Goal: Task Accomplishment & Management: Manage account settings

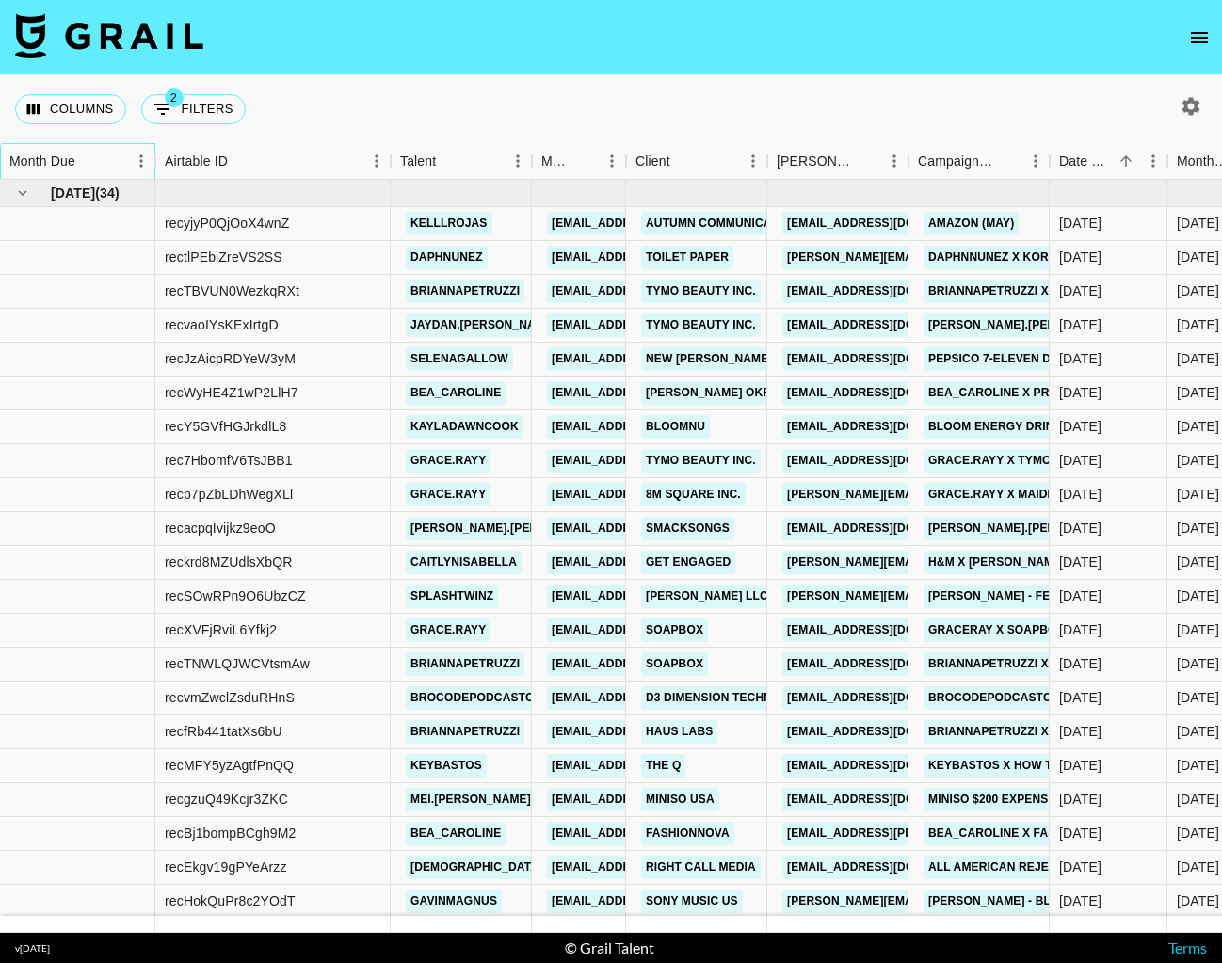
click at [73, 172] on div "Month Due" at bounding box center [42, 161] width 66 height 37
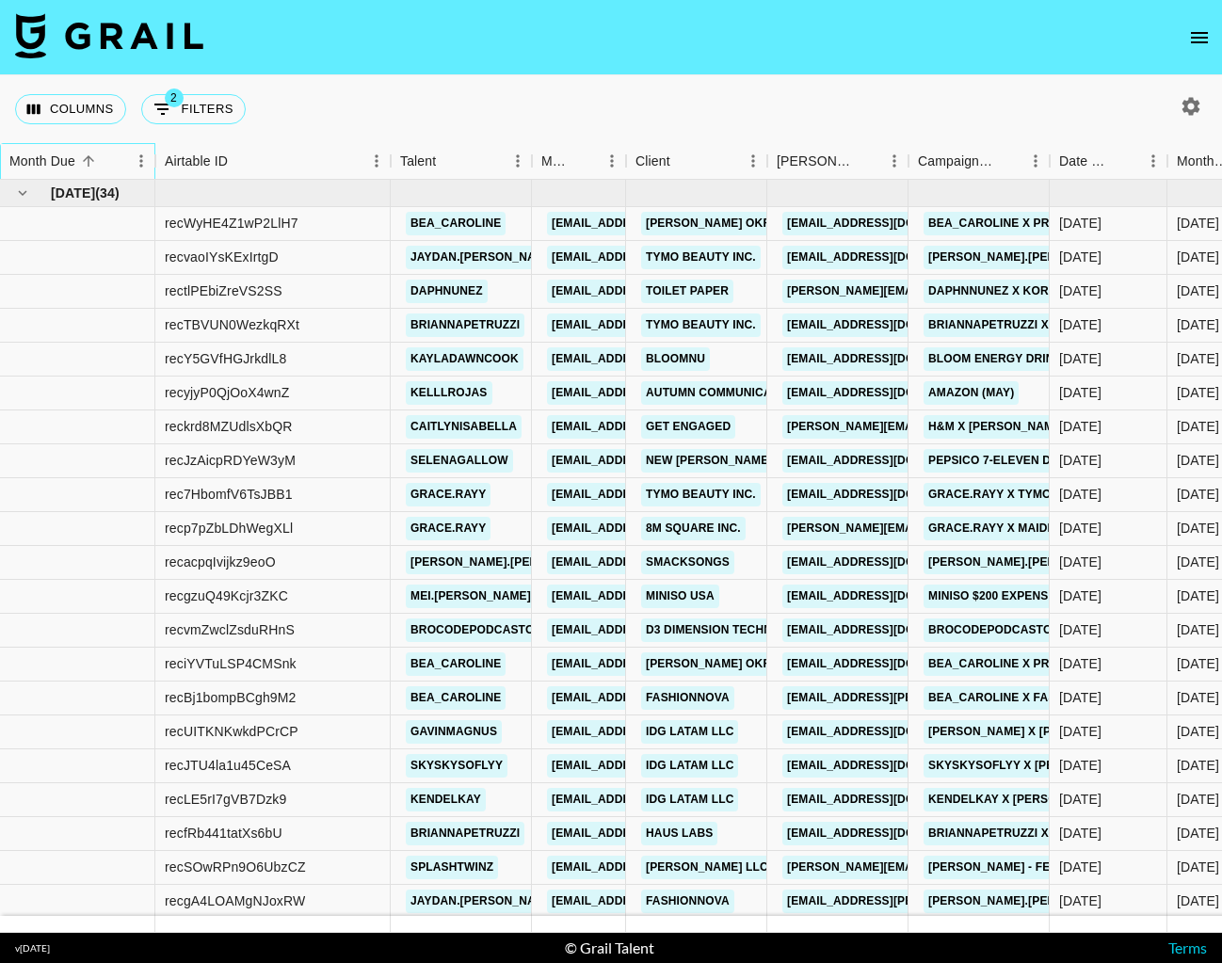
scroll to position [1, 0]
click at [86, 162] on icon "Sort" at bounding box center [88, 161] width 17 height 17
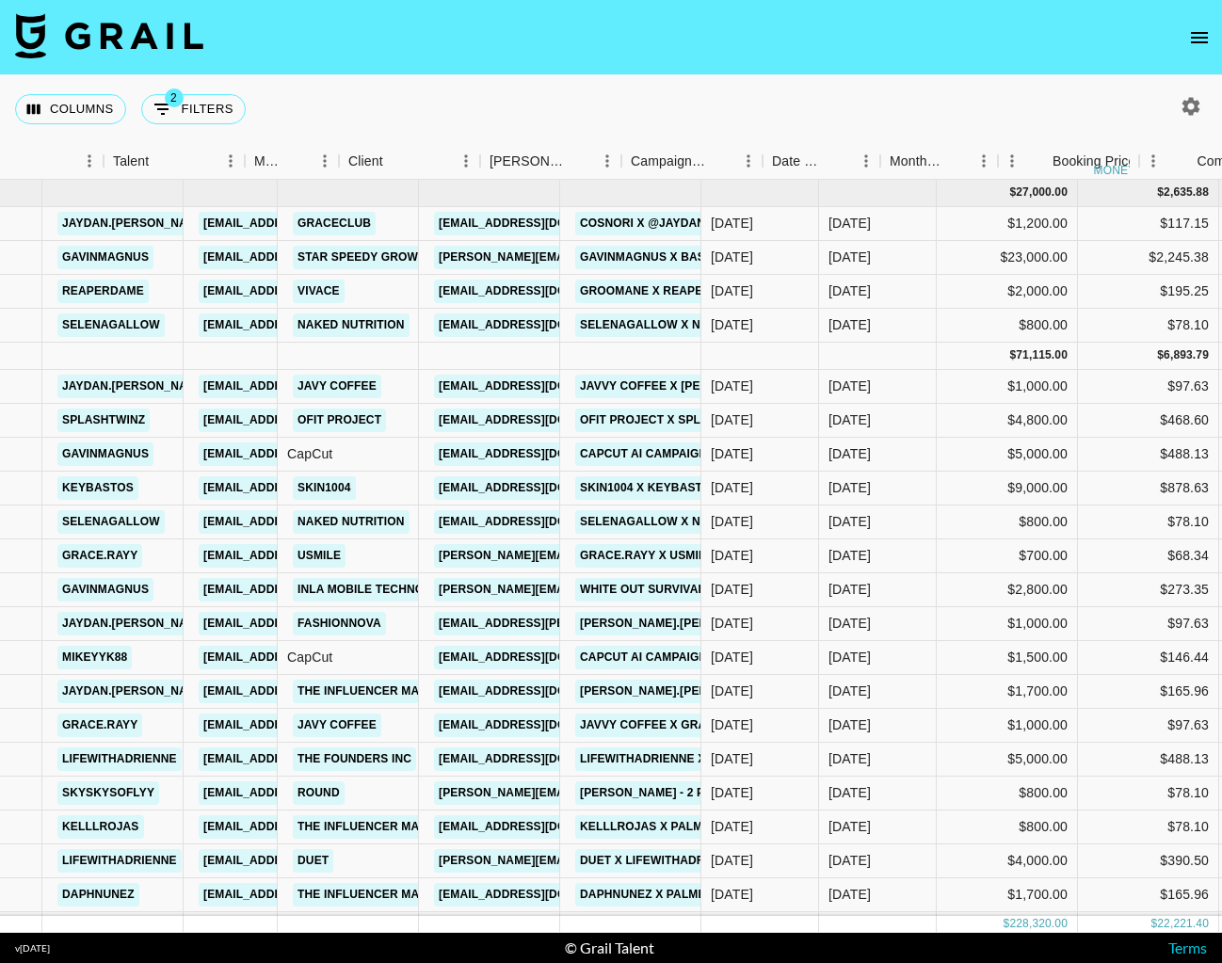
scroll to position [0, 380]
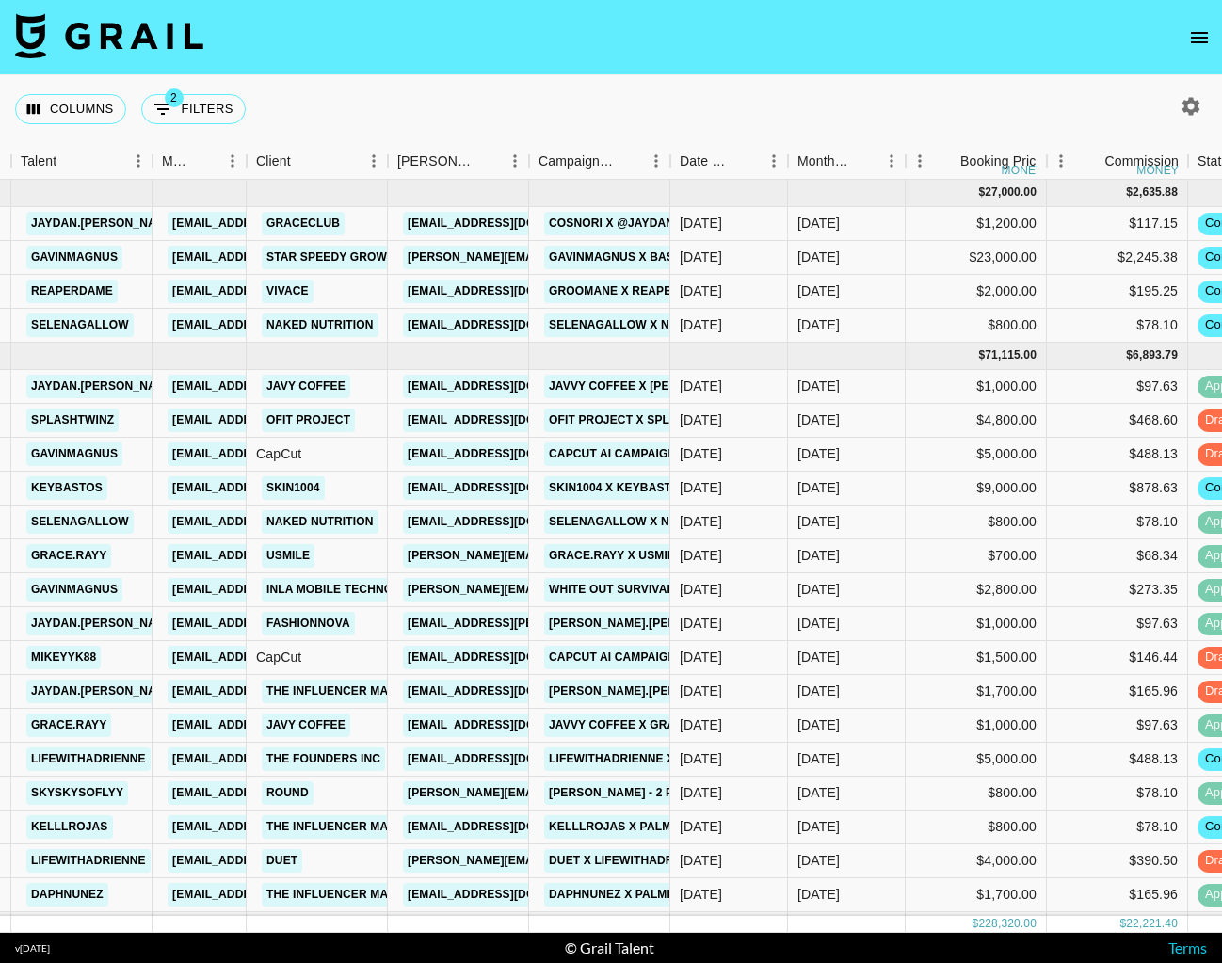
click at [989, 108] on icon "button" at bounding box center [1191, 106] width 23 height 23
select select "[DATE]"
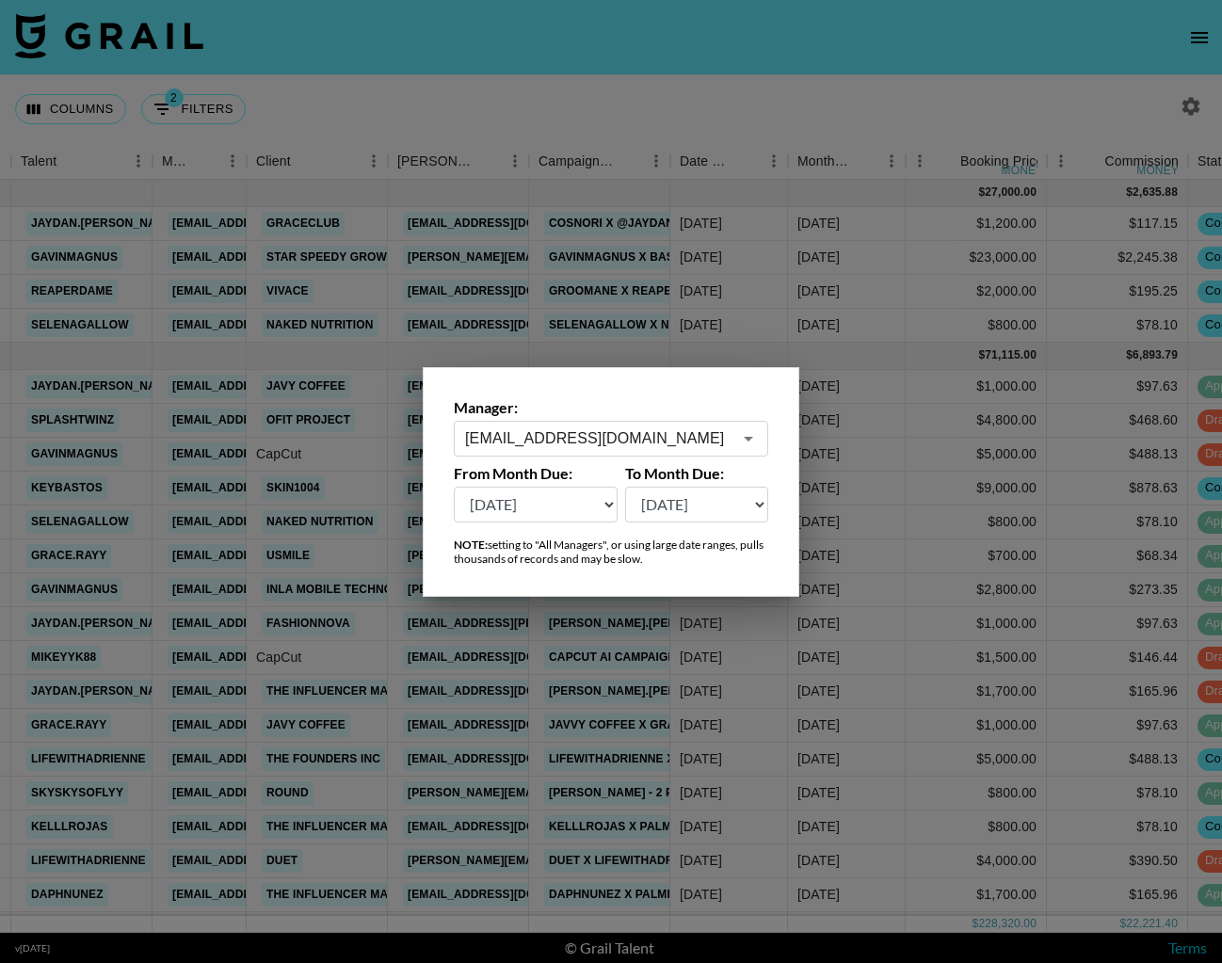
click at [652, 430] on input "[EMAIL_ADDRESS][DOMAIN_NAME]" at bounding box center [598, 439] width 267 height 22
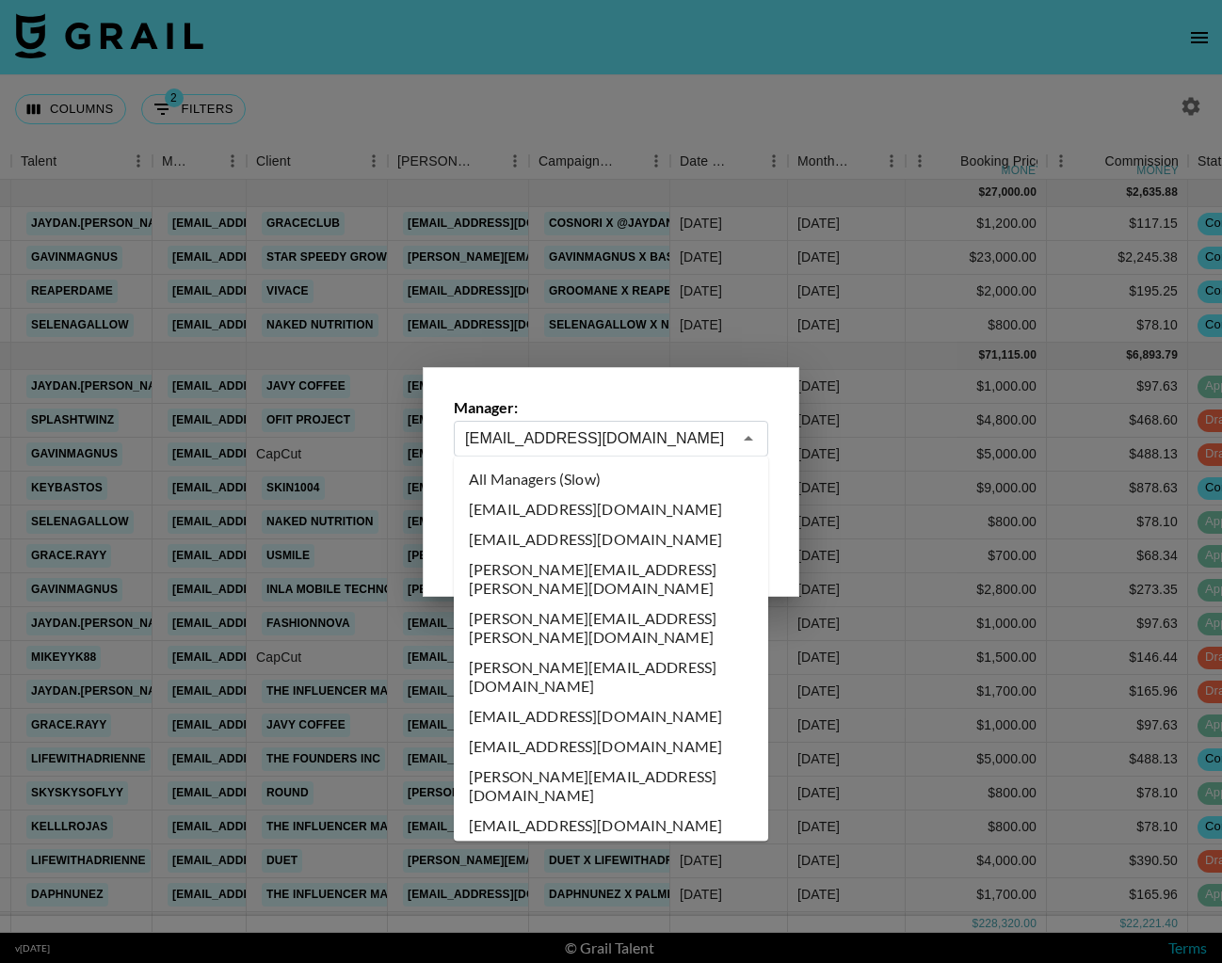
scroll to position [0, 0]
click at [591, 491] on li "All Managers (Slow)" at bounding box center [611, 479] width 315 height 30
type input "All Managers (Slow)"
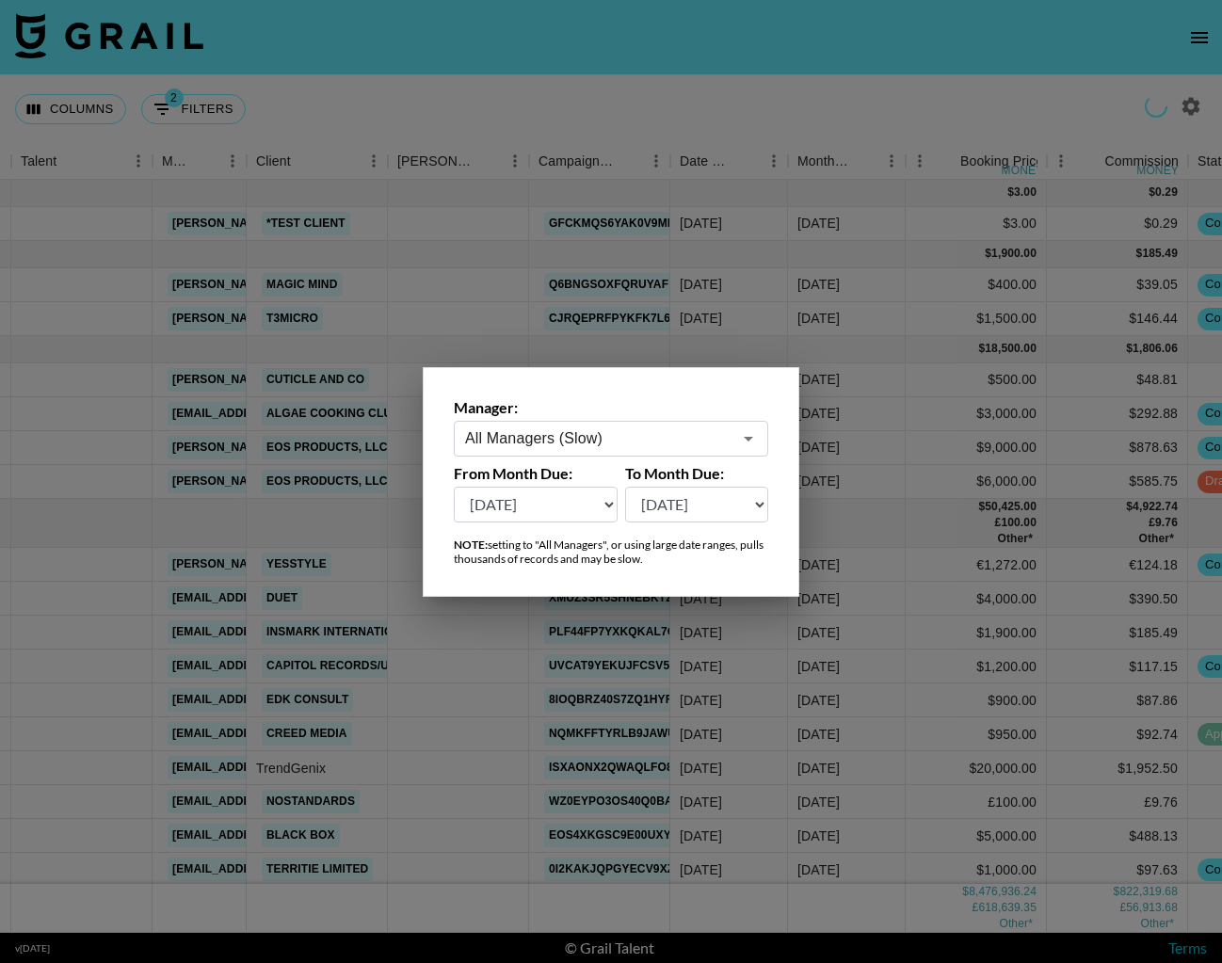
click at [409, 273] on div at bounding box center [611, 481] width 1222 height 963
click at [409, 273] on div at bounding box center [458, 285] width 141 height 34
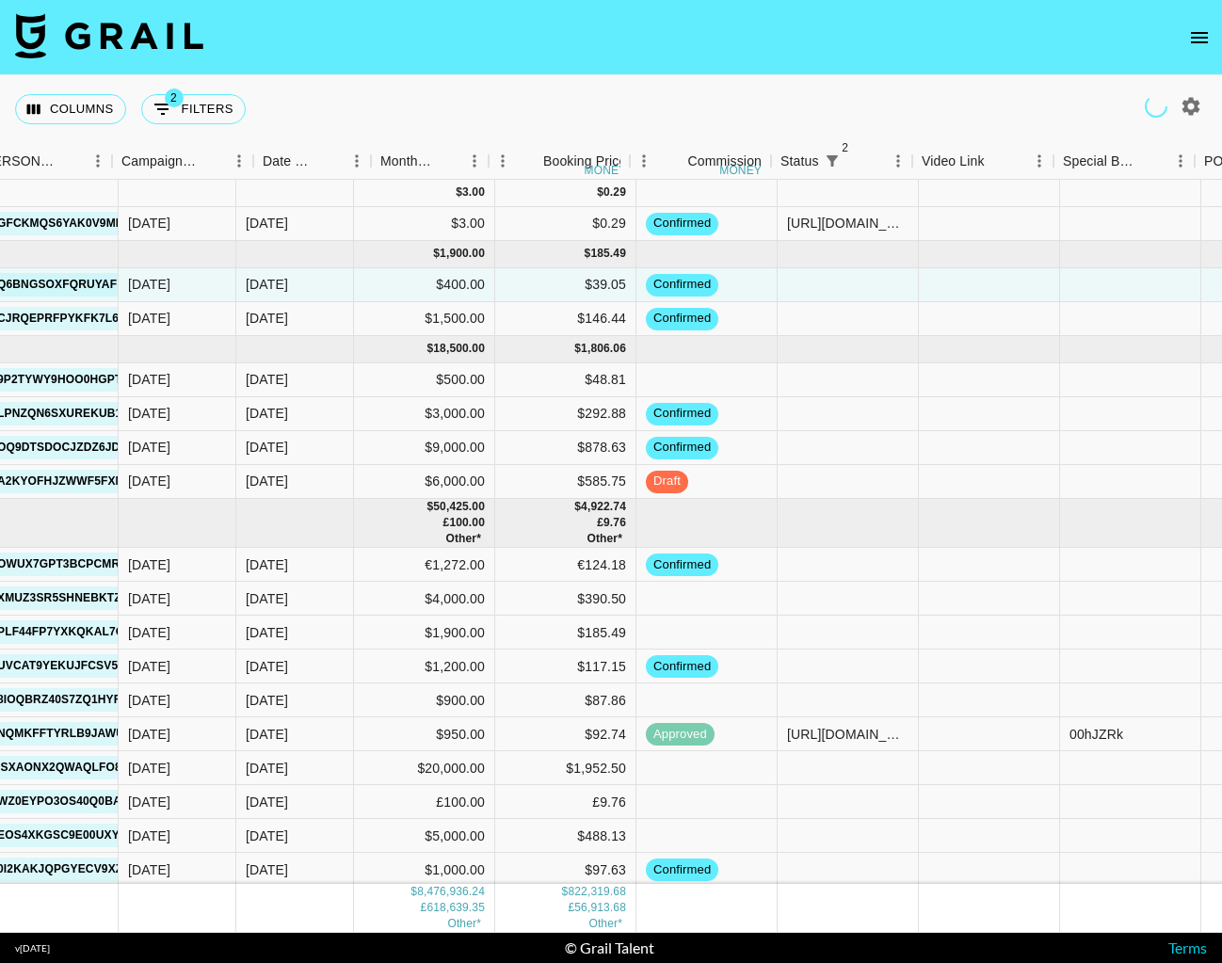
scroll to position [0, 797]
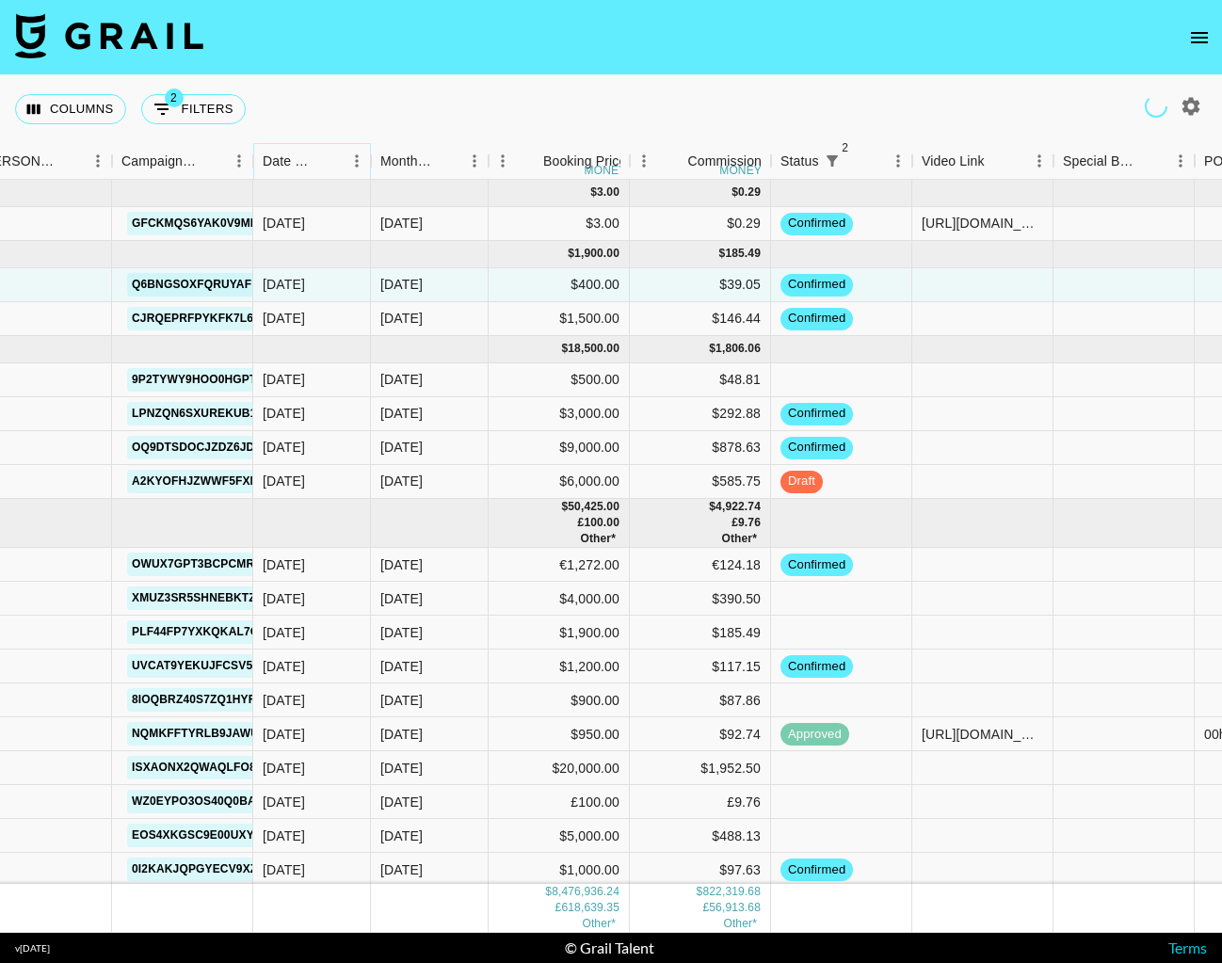
click at [324, 163] on icon "Sort" at bounding box center [329, 161] width 17 height 17
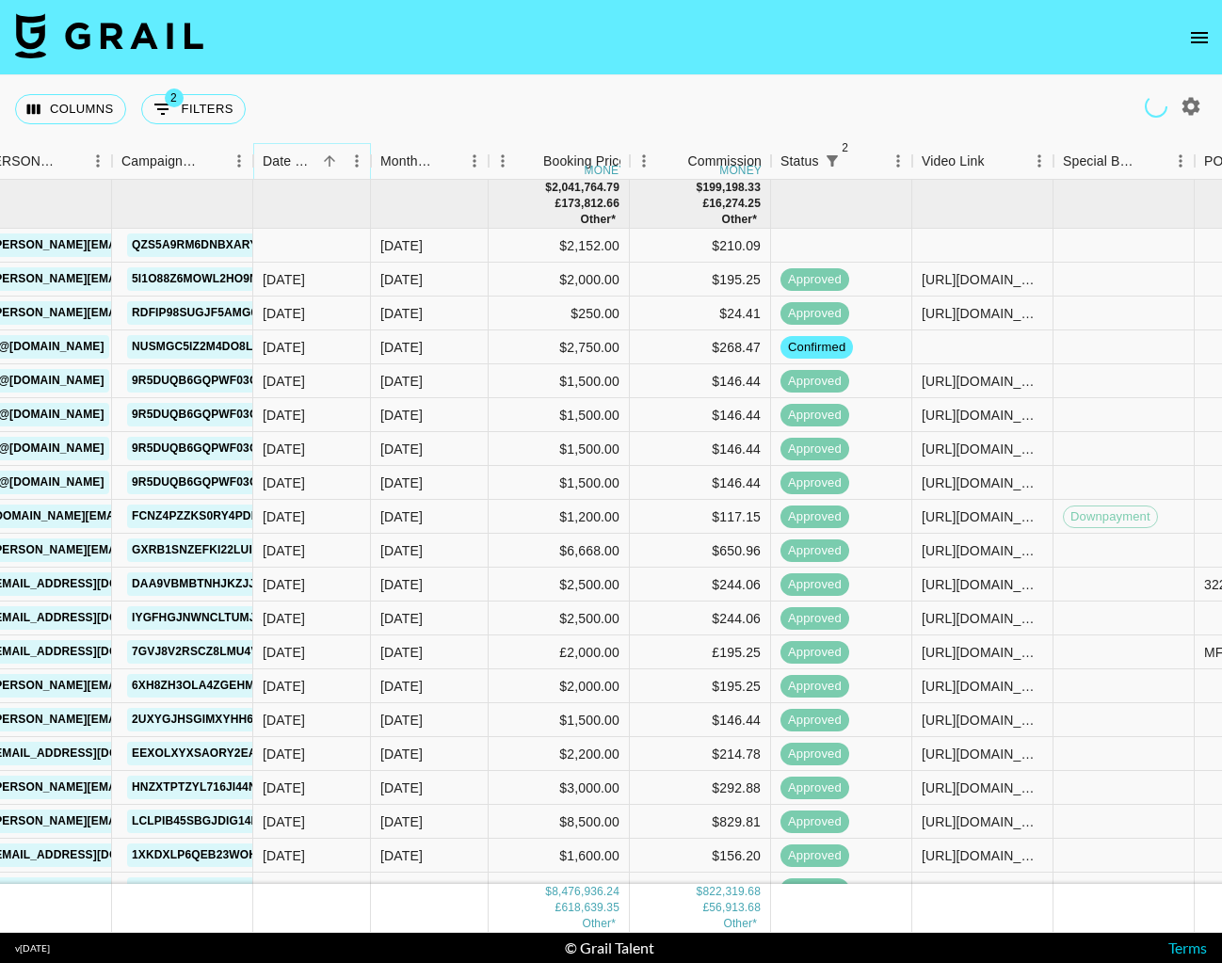
click at [323, 160] on icon "Sort" at bounding box center [329, 161] width 17 height 17
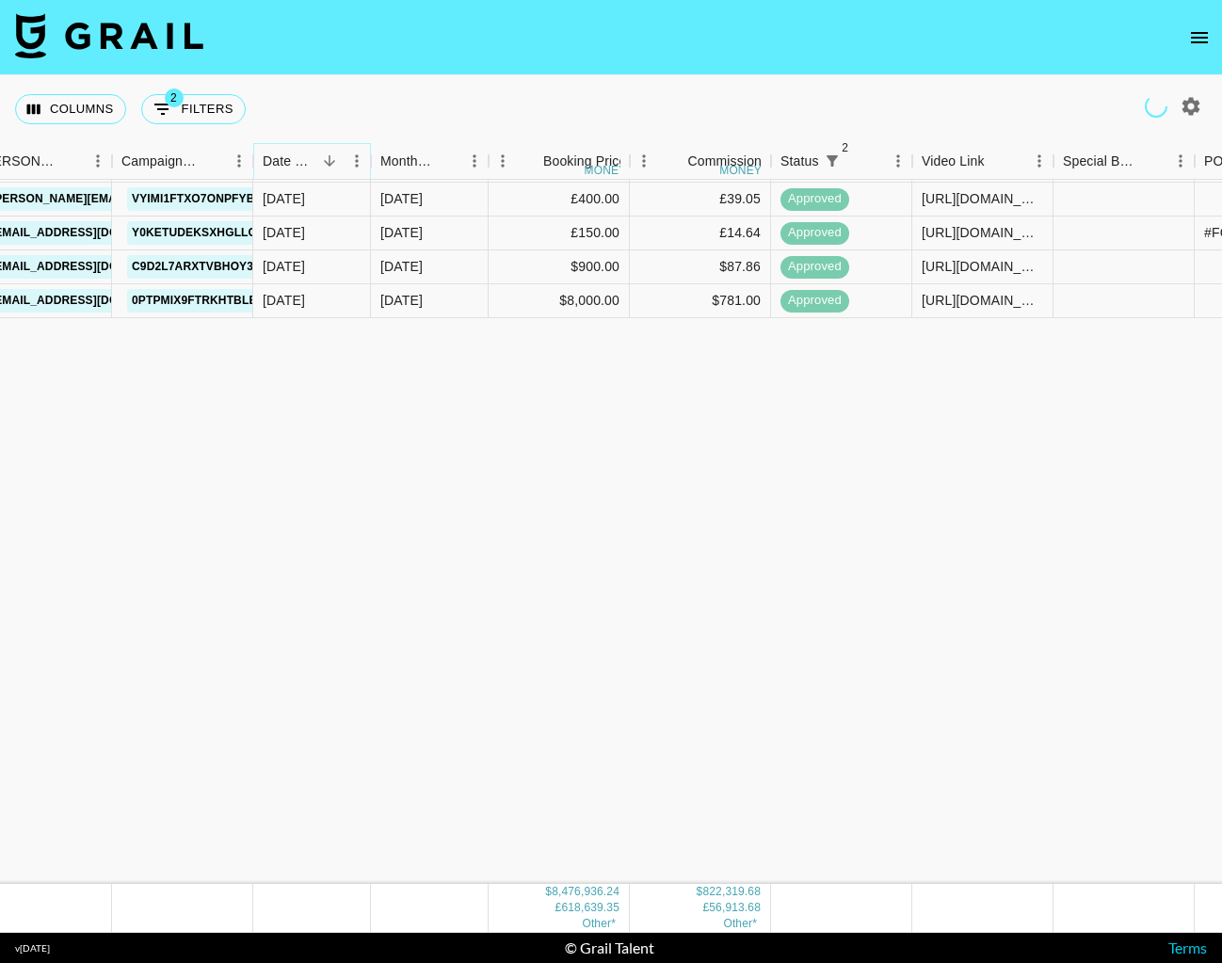
scroll to position [2328, 797]
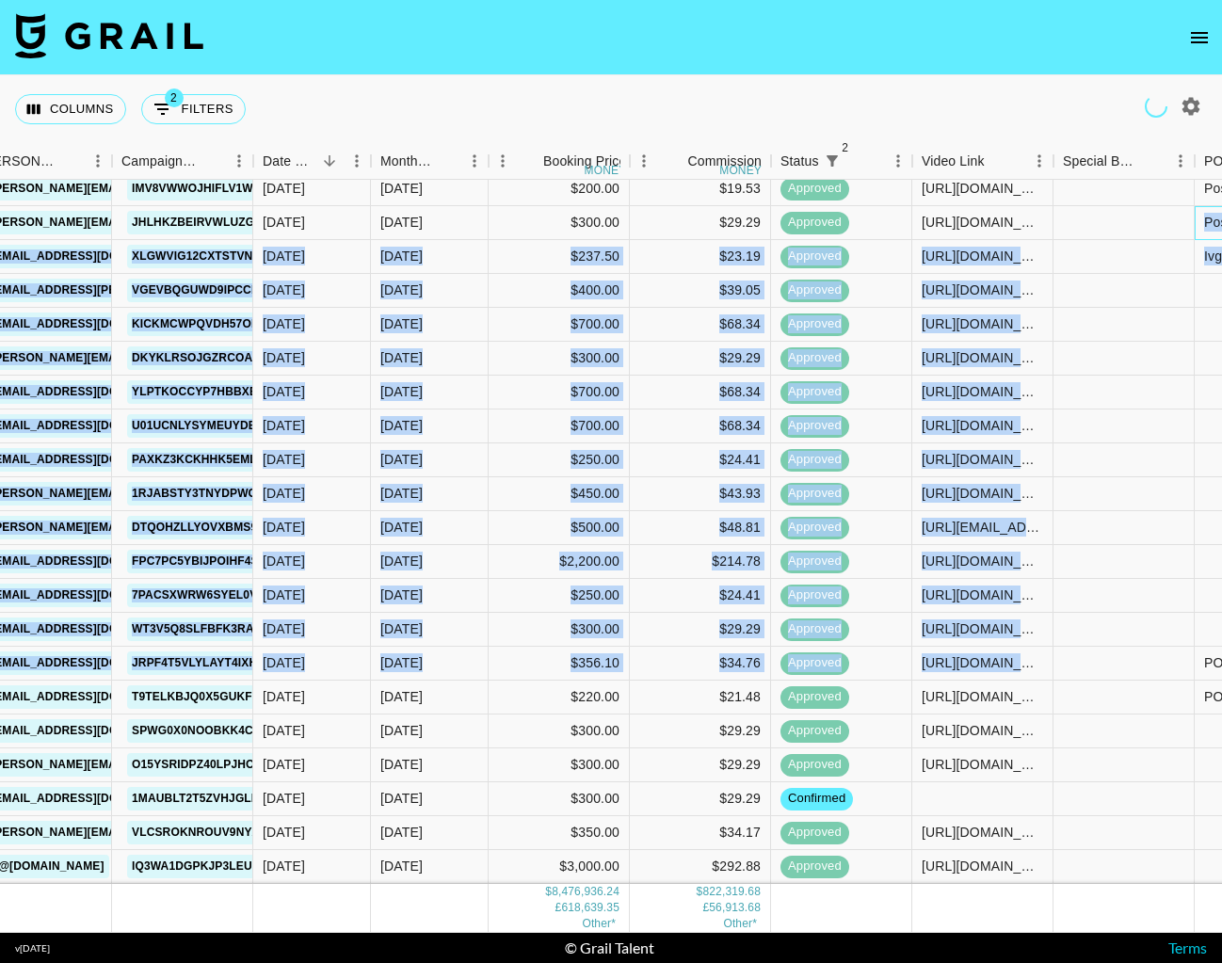
drag, startPoint x: 1219, startPoint y: 206, endPoint x: 1168, endPoint y: 651, distance: 447.4
click at [989, 656] on div "[PERSON_NAME][EMAIL_ADDRESS][DOMAIN_NAME] Jumoon [EMAIL_ADDRESS][DOMAIN_NAME] c…" at bounding box center [747, 579] width 2025 height 949
click at [902, 57] on nav at bounding box center [611, 37] width 1222 height 75
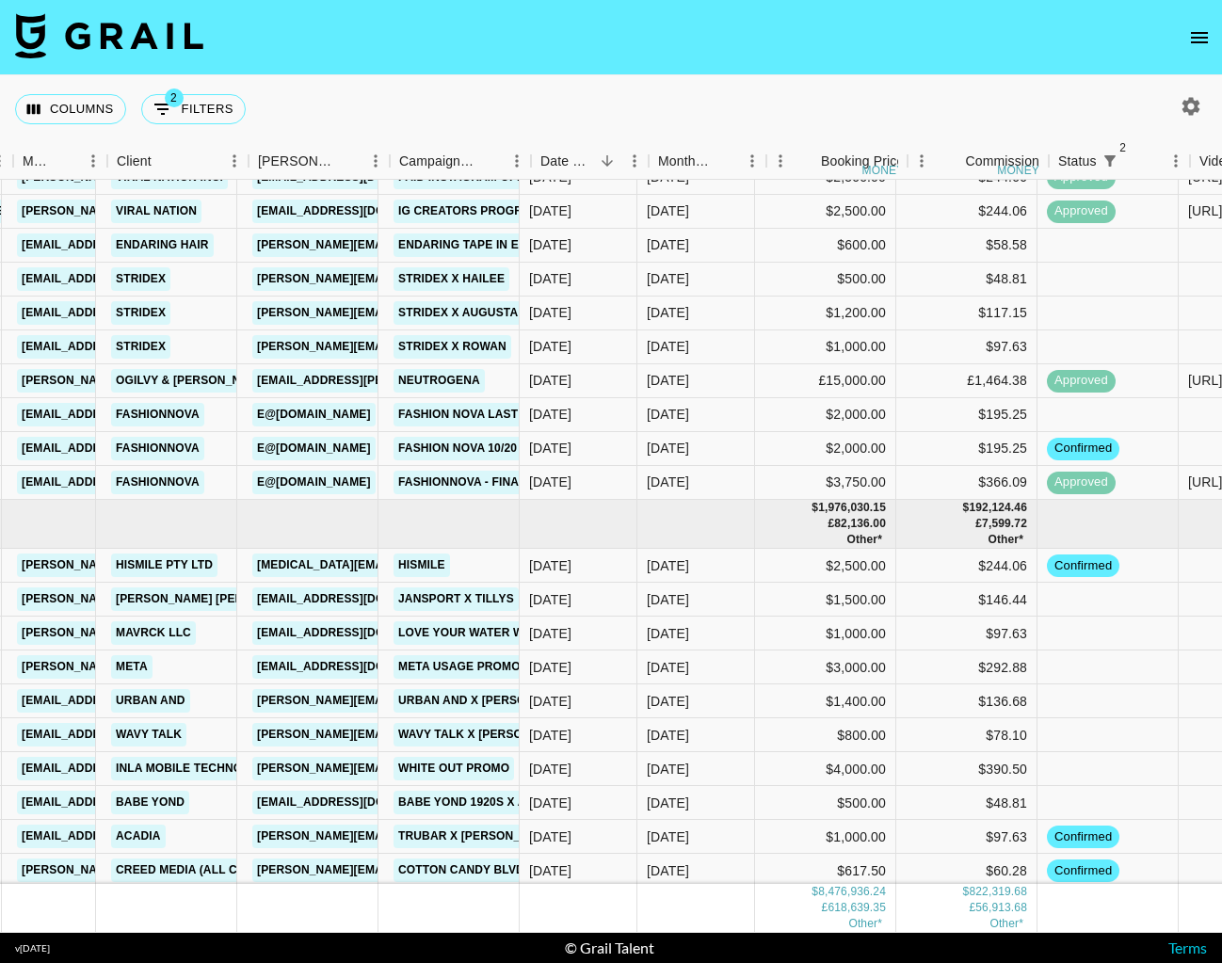
scroll to position [174659, 514]
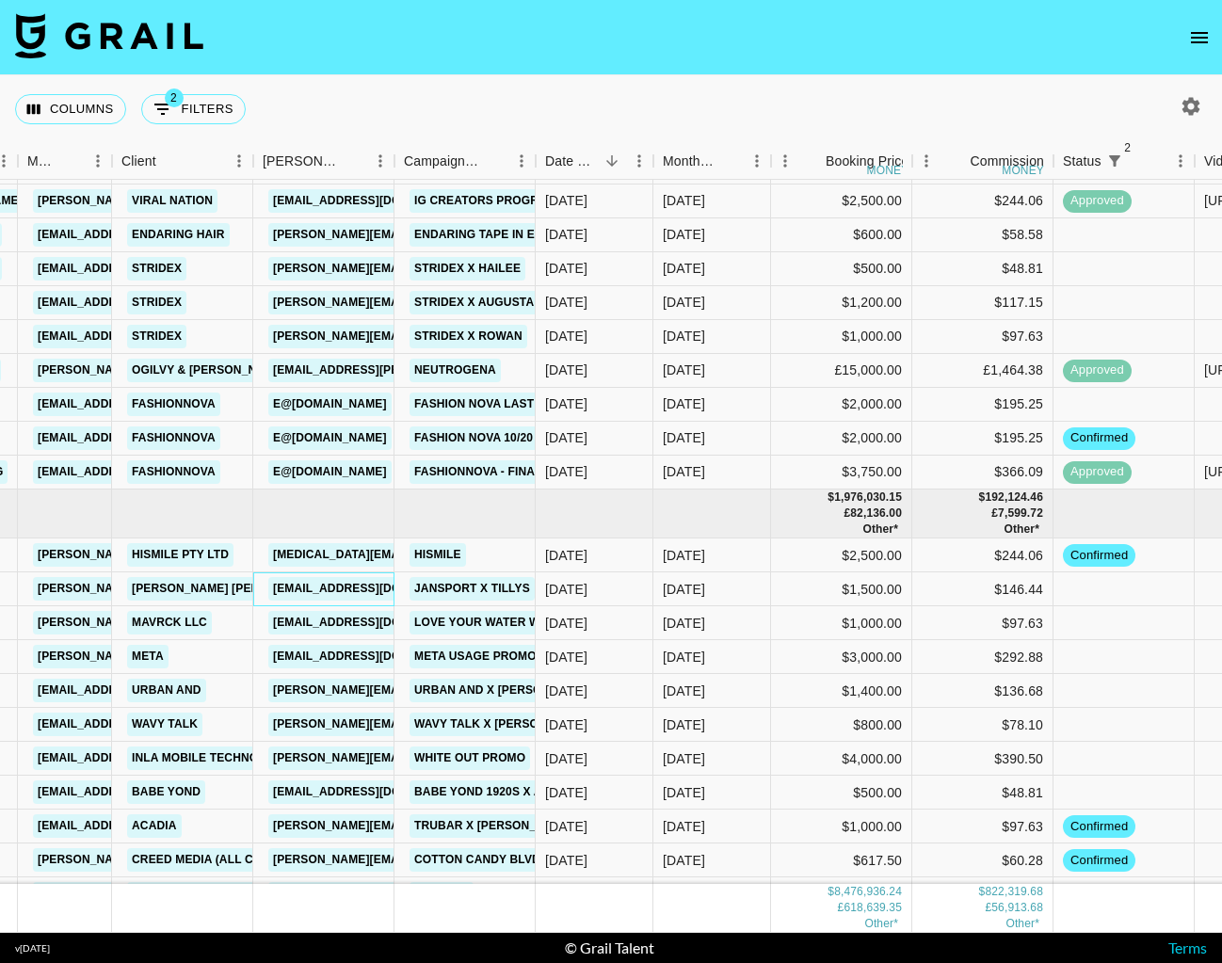
click at [369, 592] on link "[EMAIL_ADDRESS][DOMAIN_NAME]" at bounding box center [373, 589] width 211 height 24
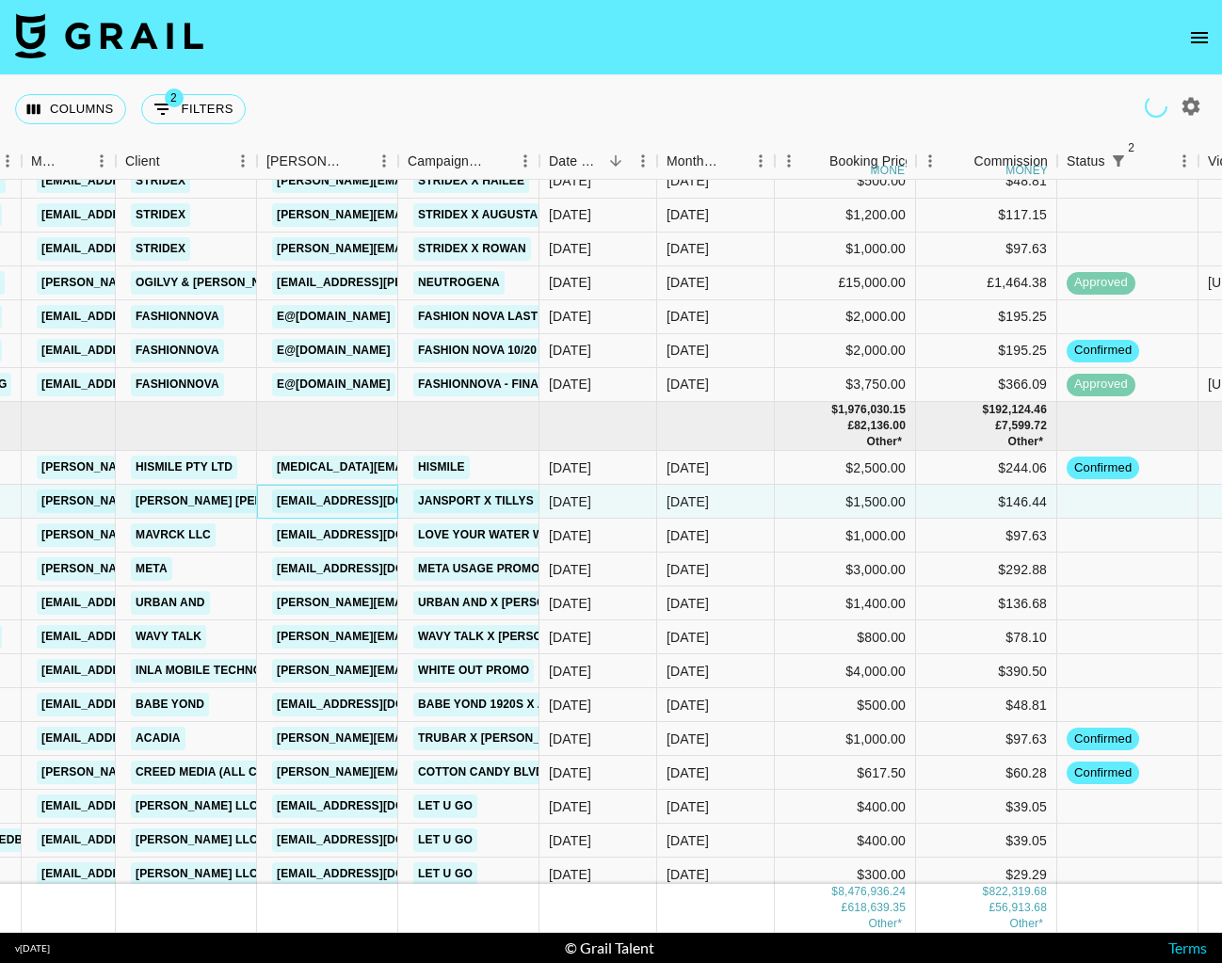
scroll to position [174741, 510]
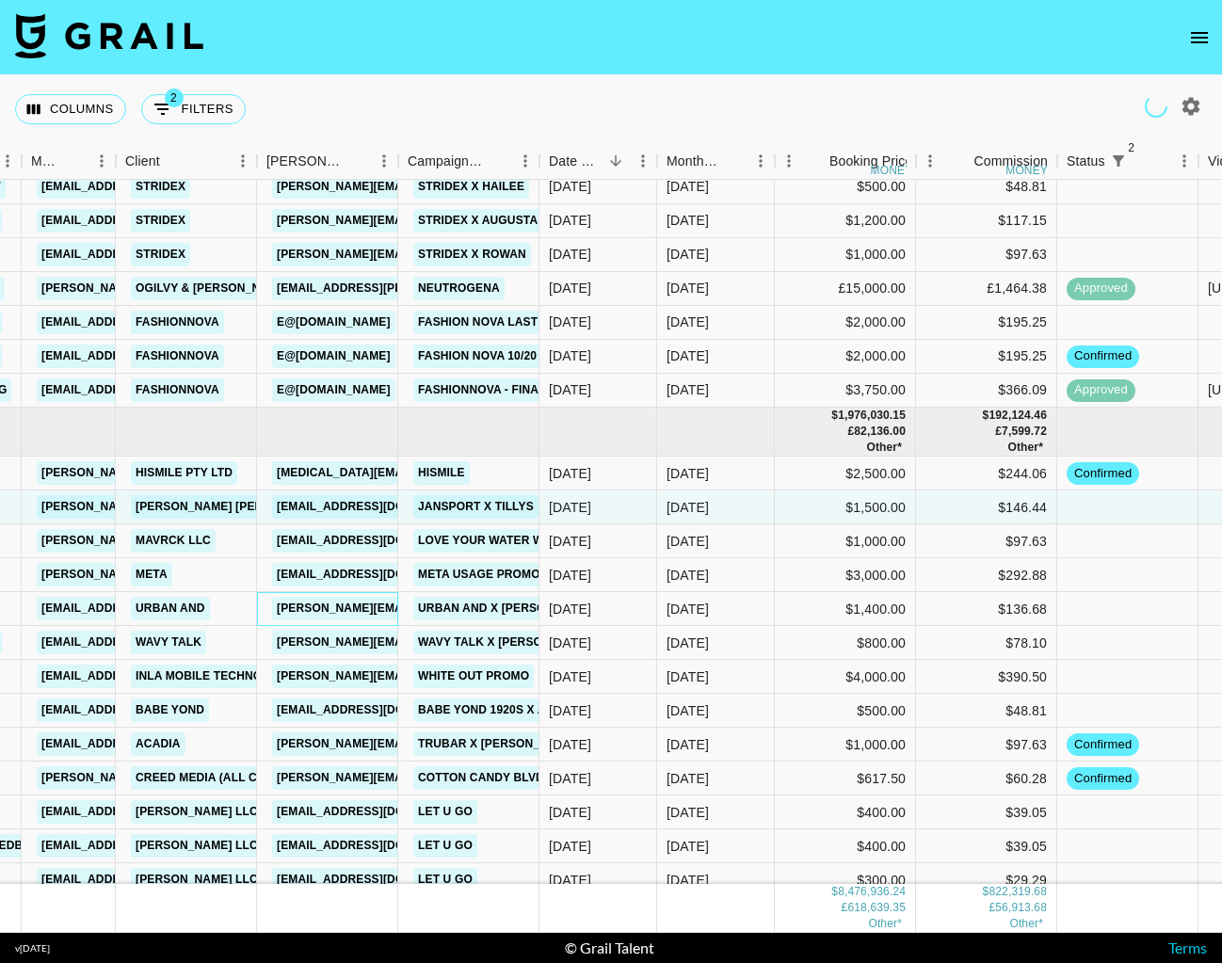
click at [360, 609] on link "[PERSON_NAME][EMAIL_ADDRESS][DOMAIN_NAME]" at bounding box center [425, 609] width 307 height 24
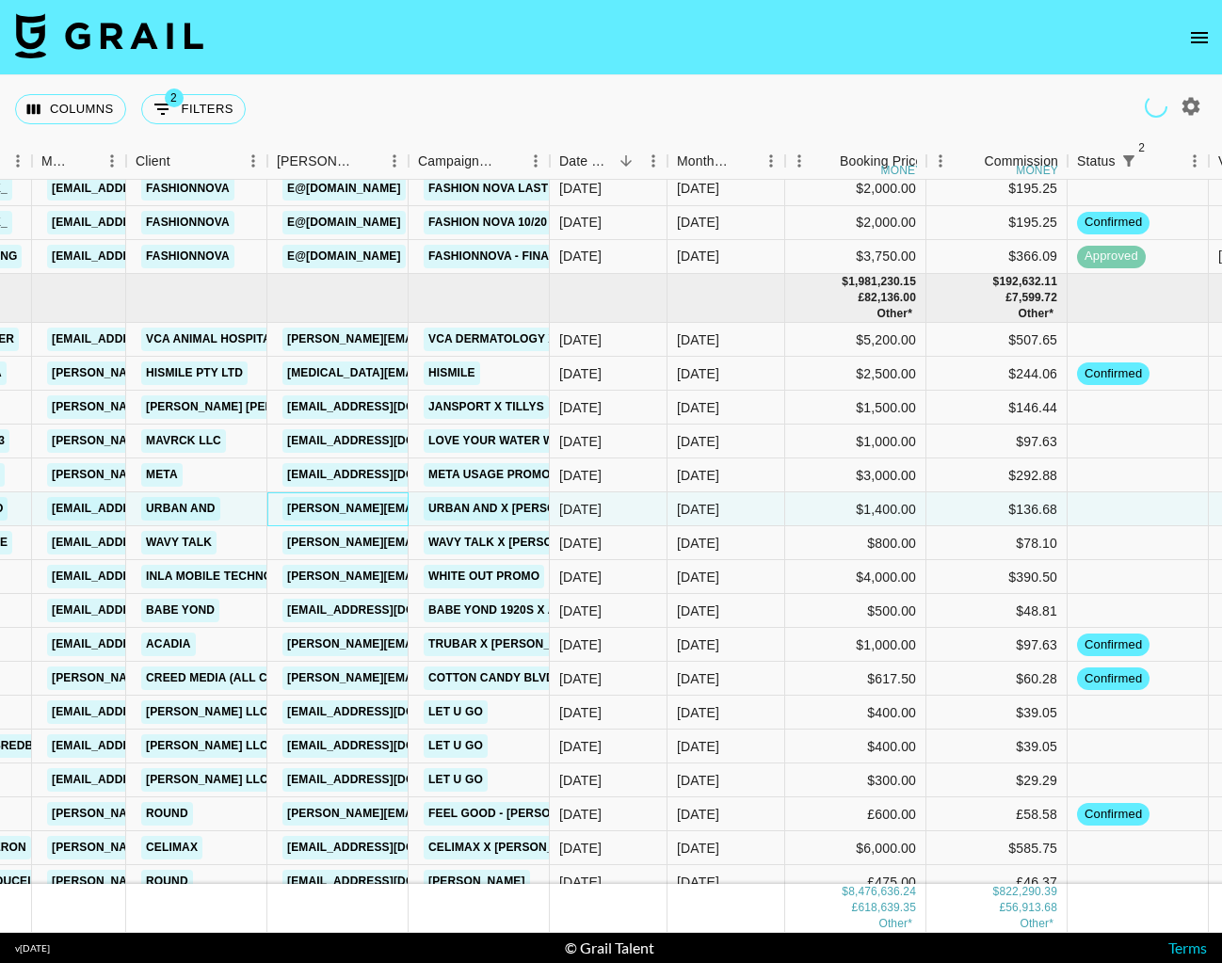
scroll to position [174839, 500]
click at [370, 542] on link "[PERSON_NAME][EMAIL_ADDRESS][DOMAIN_NAME]" at bounding box center [436, 544] width 307 height 24
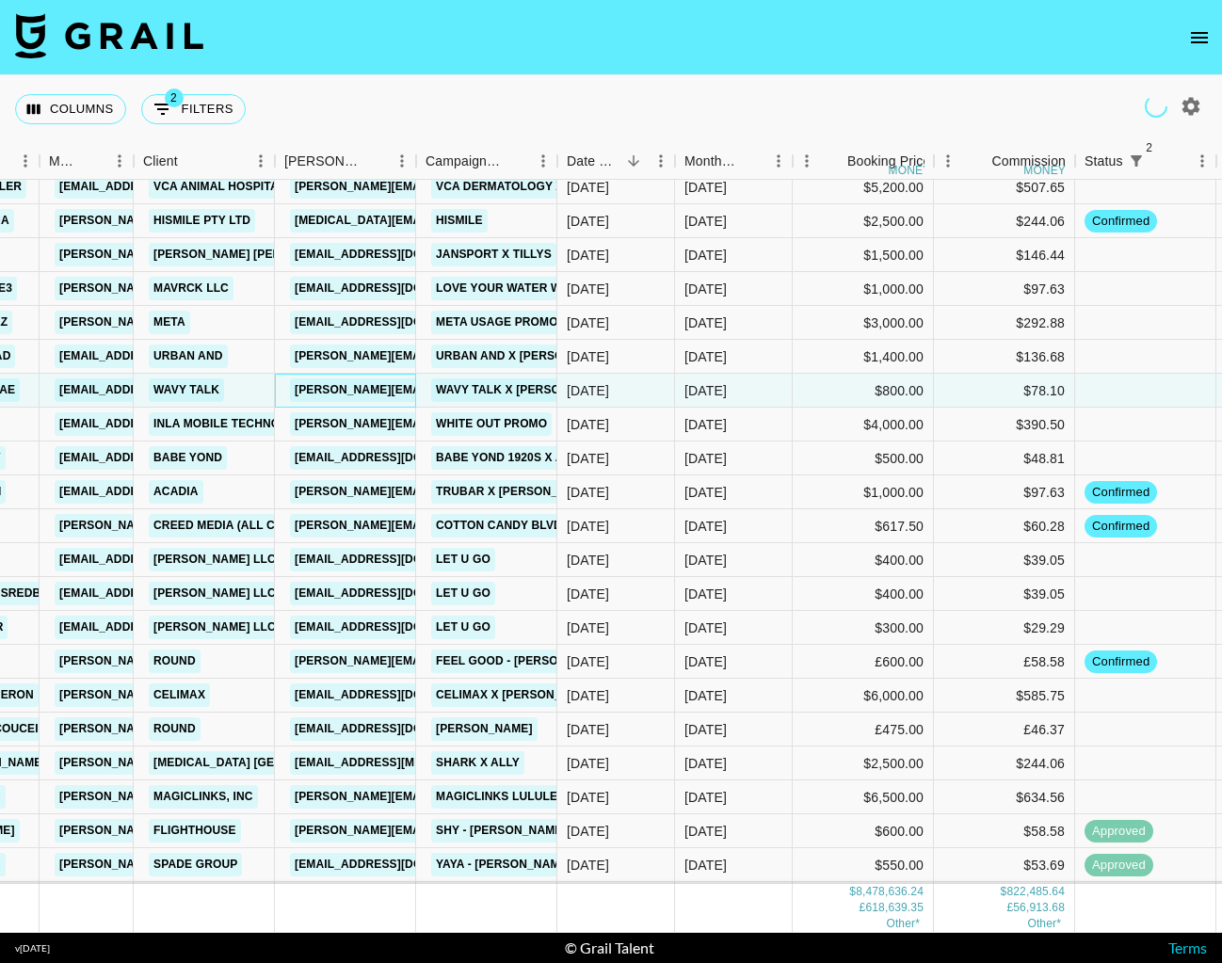
scroll to position [175028, 493]
click at [382, 759] on link "[EMAIL_ADDRESS][MEDICAL_DATA][DOMAIN_NAME]" at bounding box center [444, 763] width 308 height 24
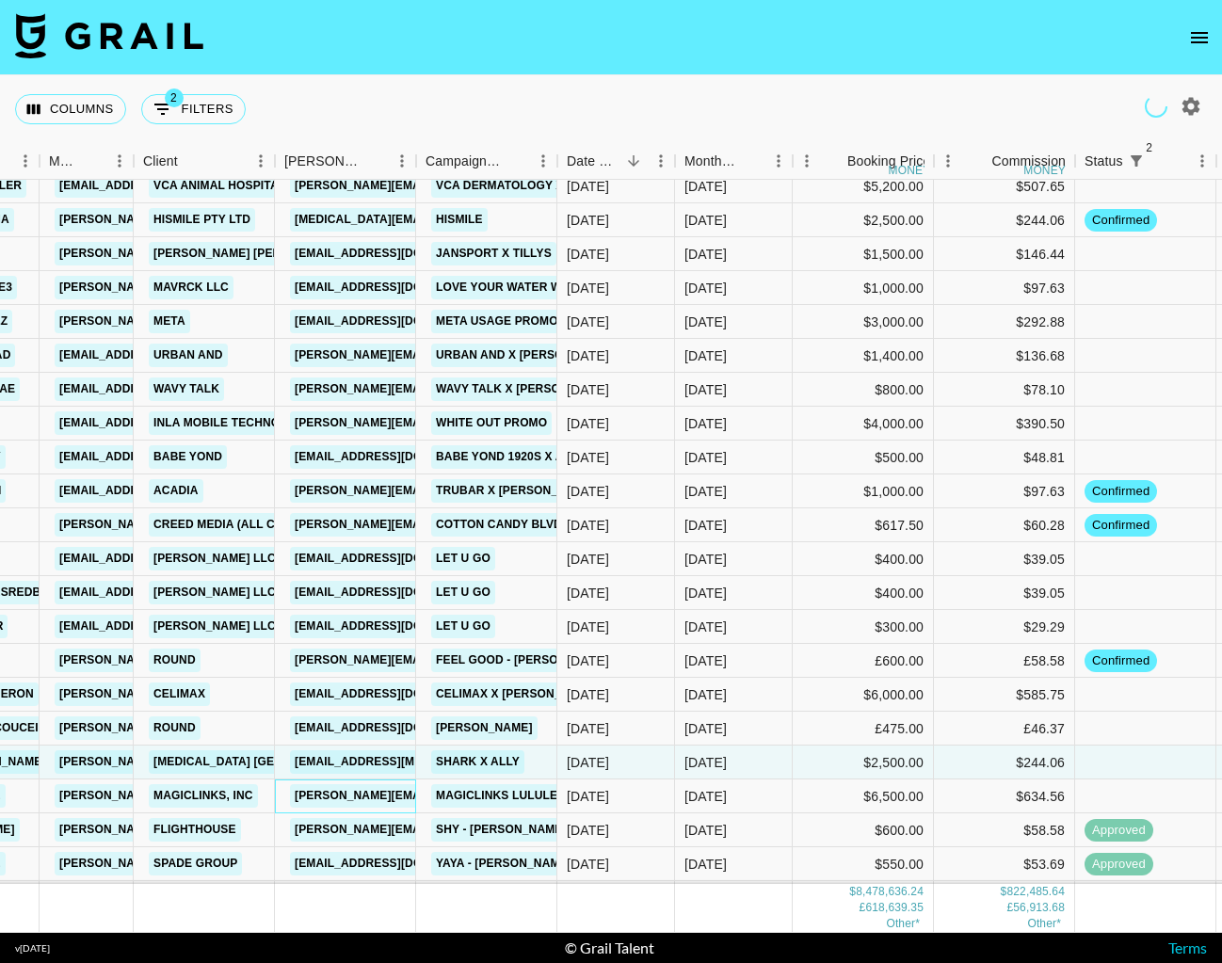
click at [346, 801] on link "[PERSON_NAME][EMAIL_ADDRESS][DOMAIN_NAME]" at bounding box center [443, 797] width 307 height 24
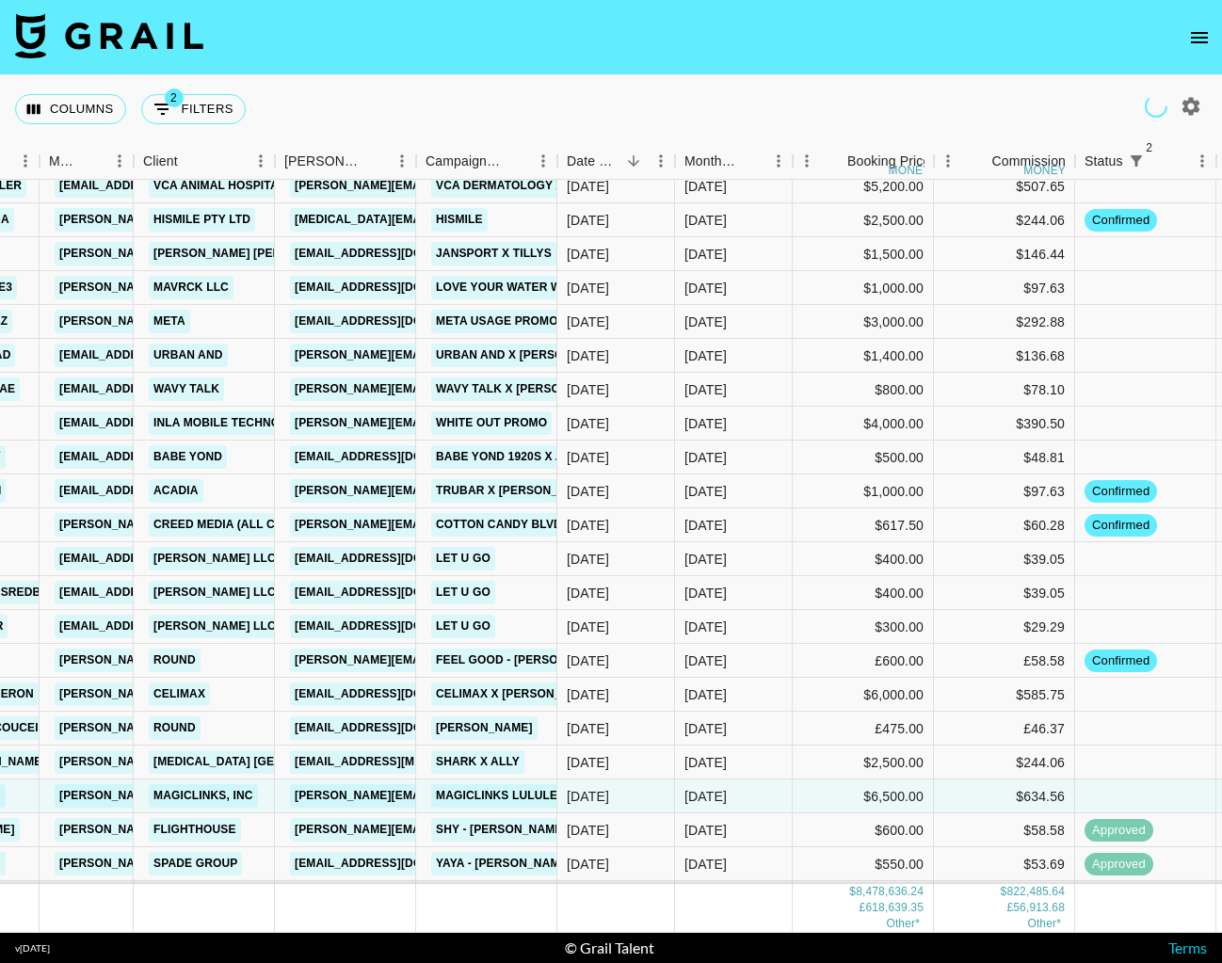
click at [309, 771] on link "[EMAIL_ADDRESS][MEDICAL_DATA][DOMAIN_NAME]" at bounding box center [444, 763] width 308 height 24
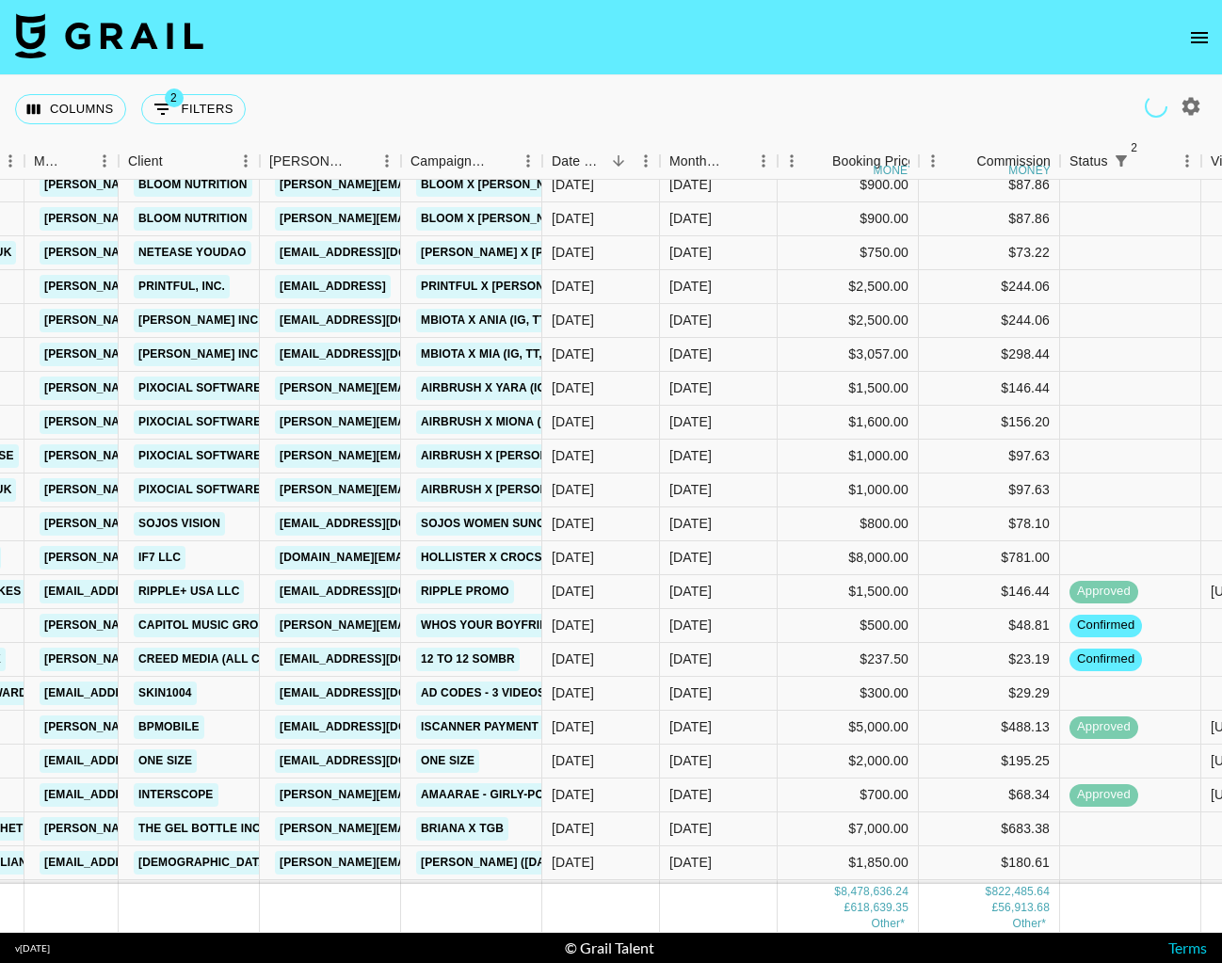
scroll to position [176141, 508]
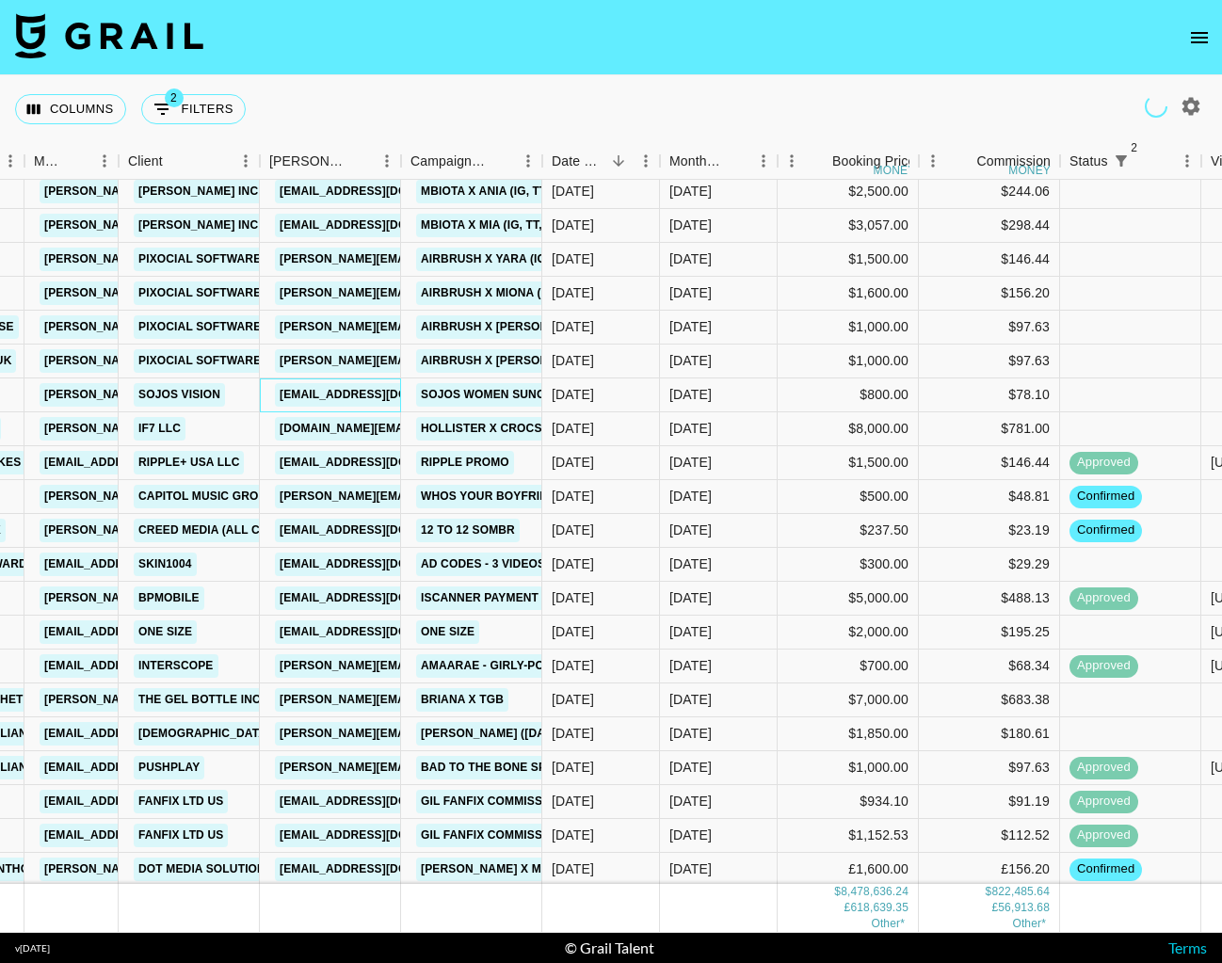
click at [354, 393] on link "[EMAIL_ADDRESS][DOMAIN_NAME]" at bounding box center [380, 395] width 211 height 24
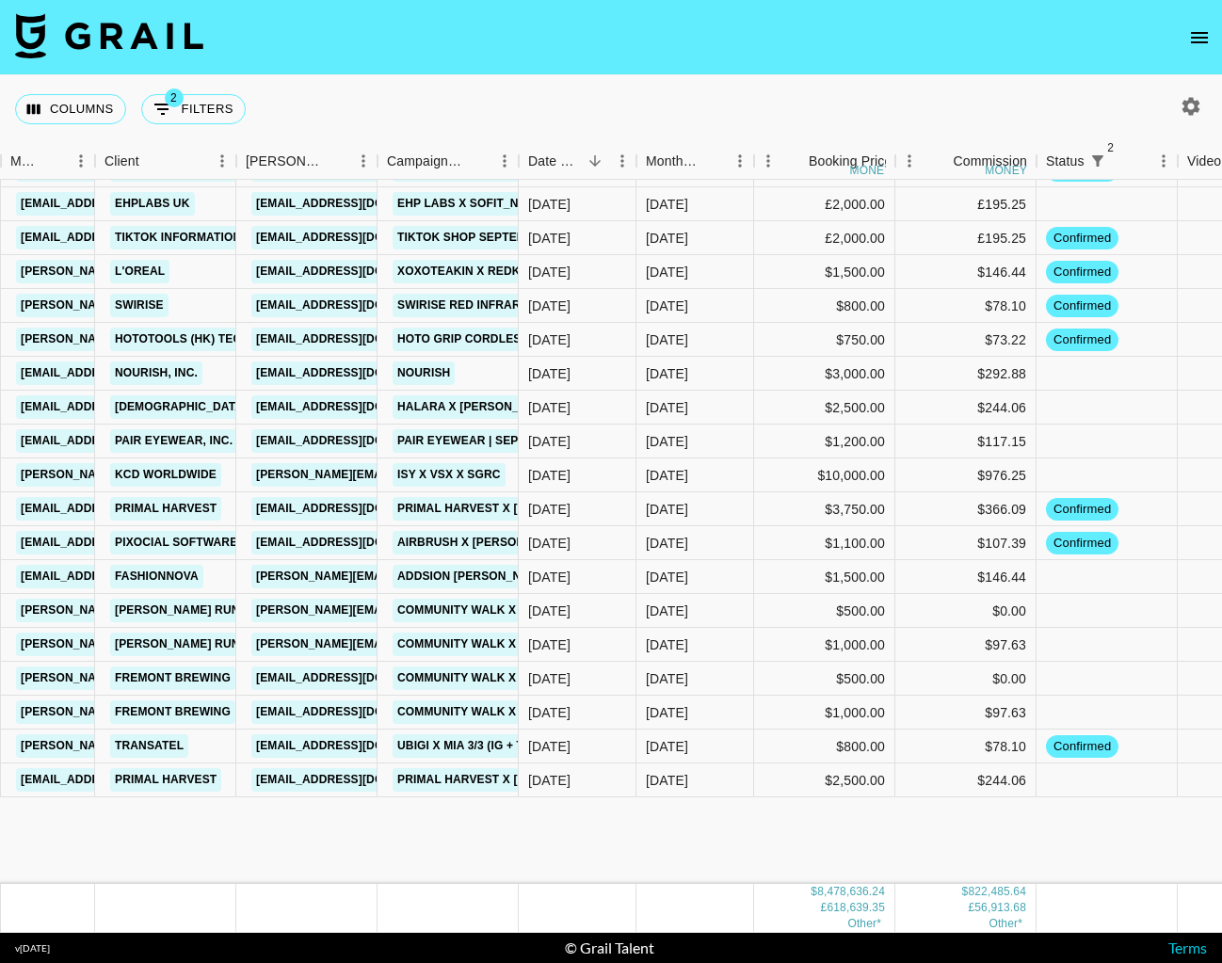
scroll to position [216962, 531]
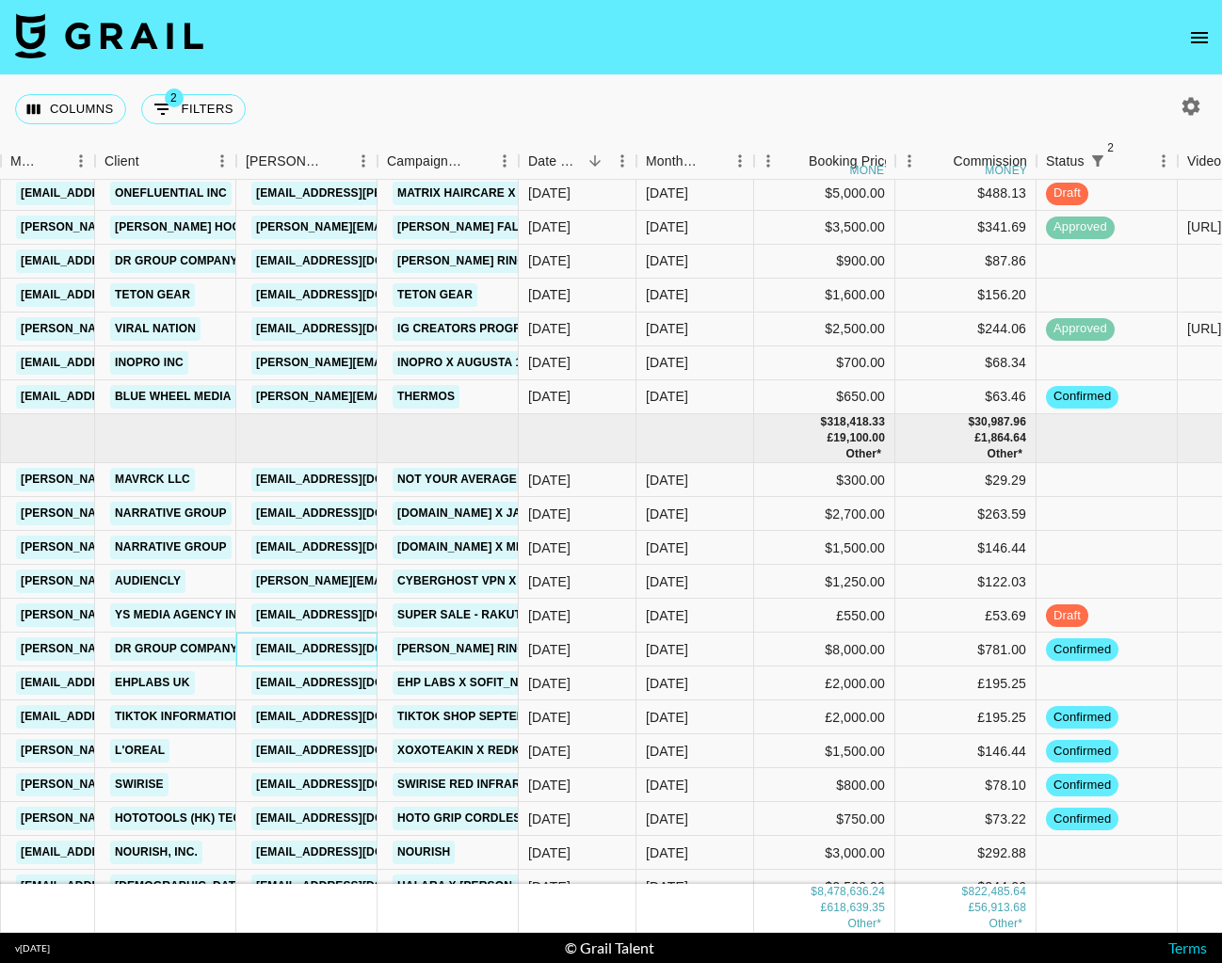
click at [344, 651] on link "[EMAIL_ADDRESS][DOMAIN_NAME]" at bounding box center [356, 650] width 211 height 24
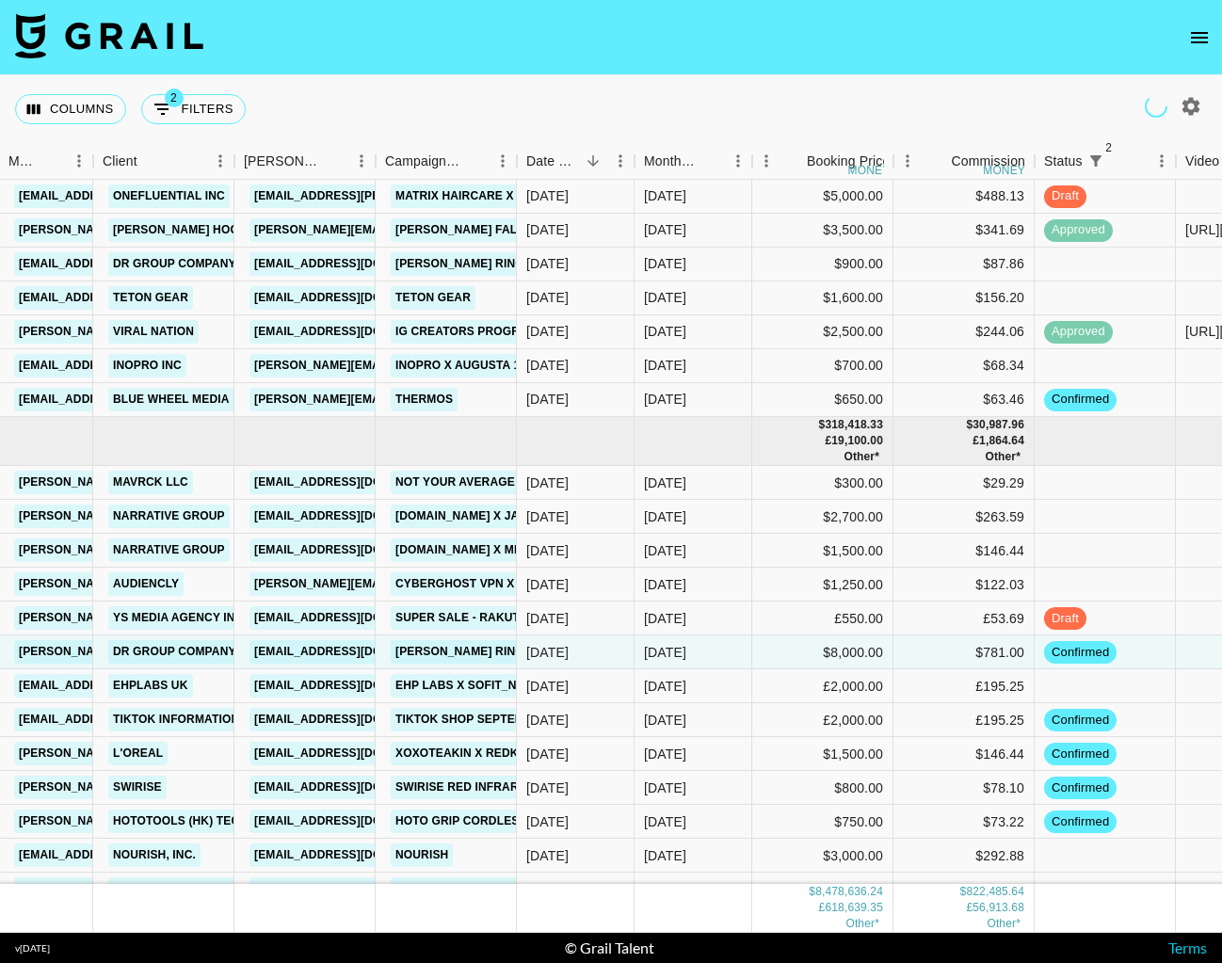
scroll to position [216955, 533]
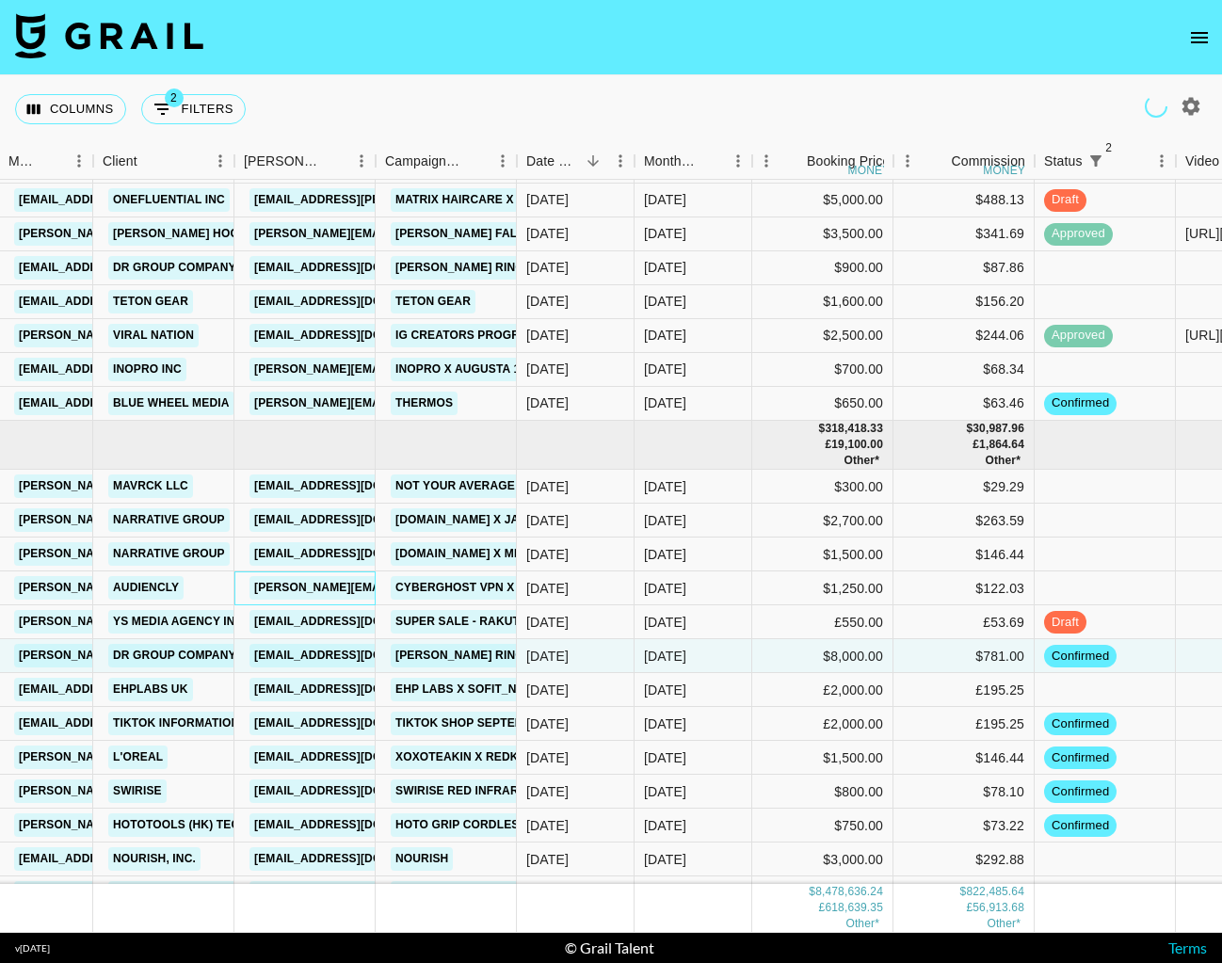
click at [327, 587] on link "[PERSON_NAME][EMAIL_ADDRESS][DOMAIN_NAME]" at bounding box center [403, 588] width 307 height 24
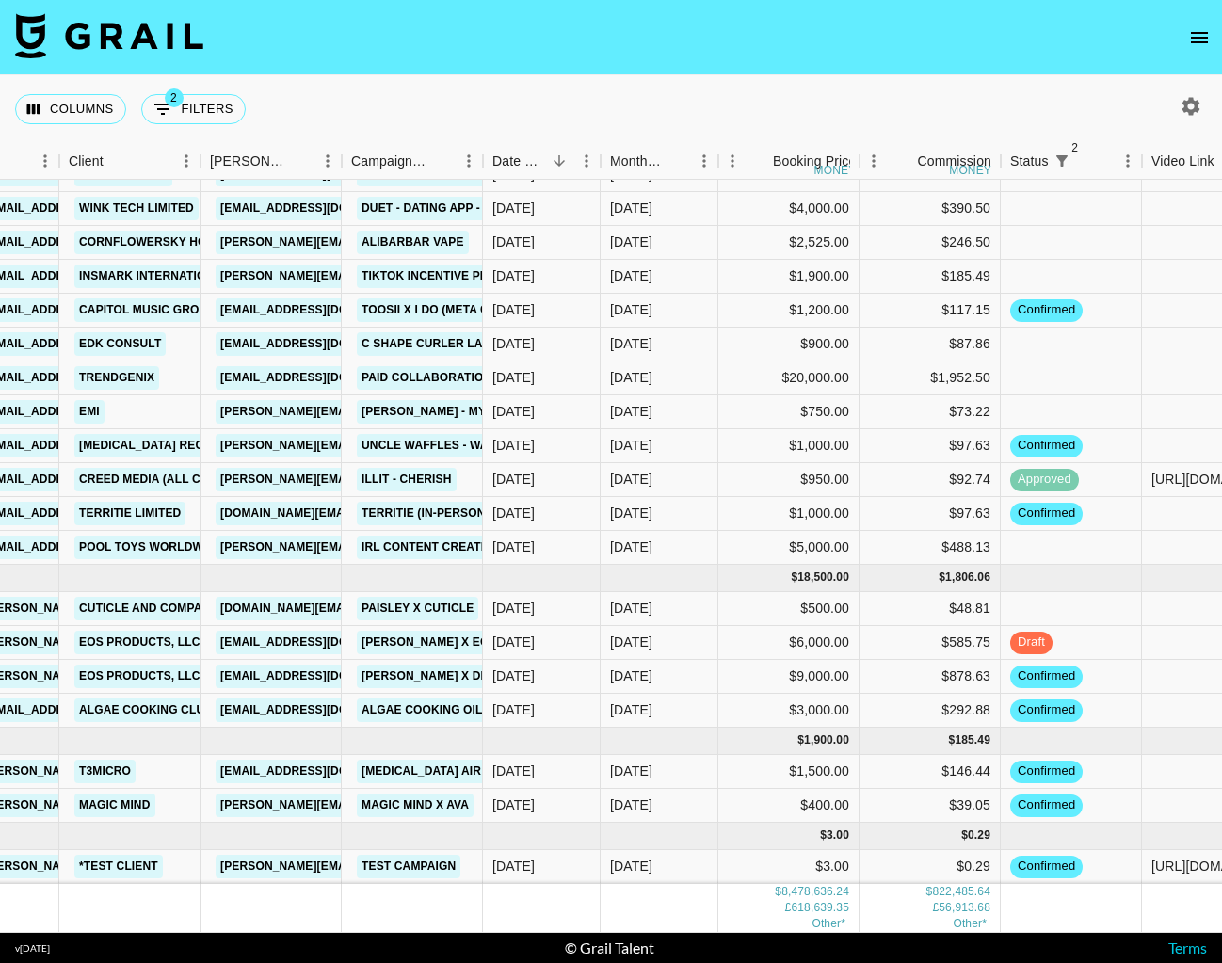
scroll to position [221994, 567]
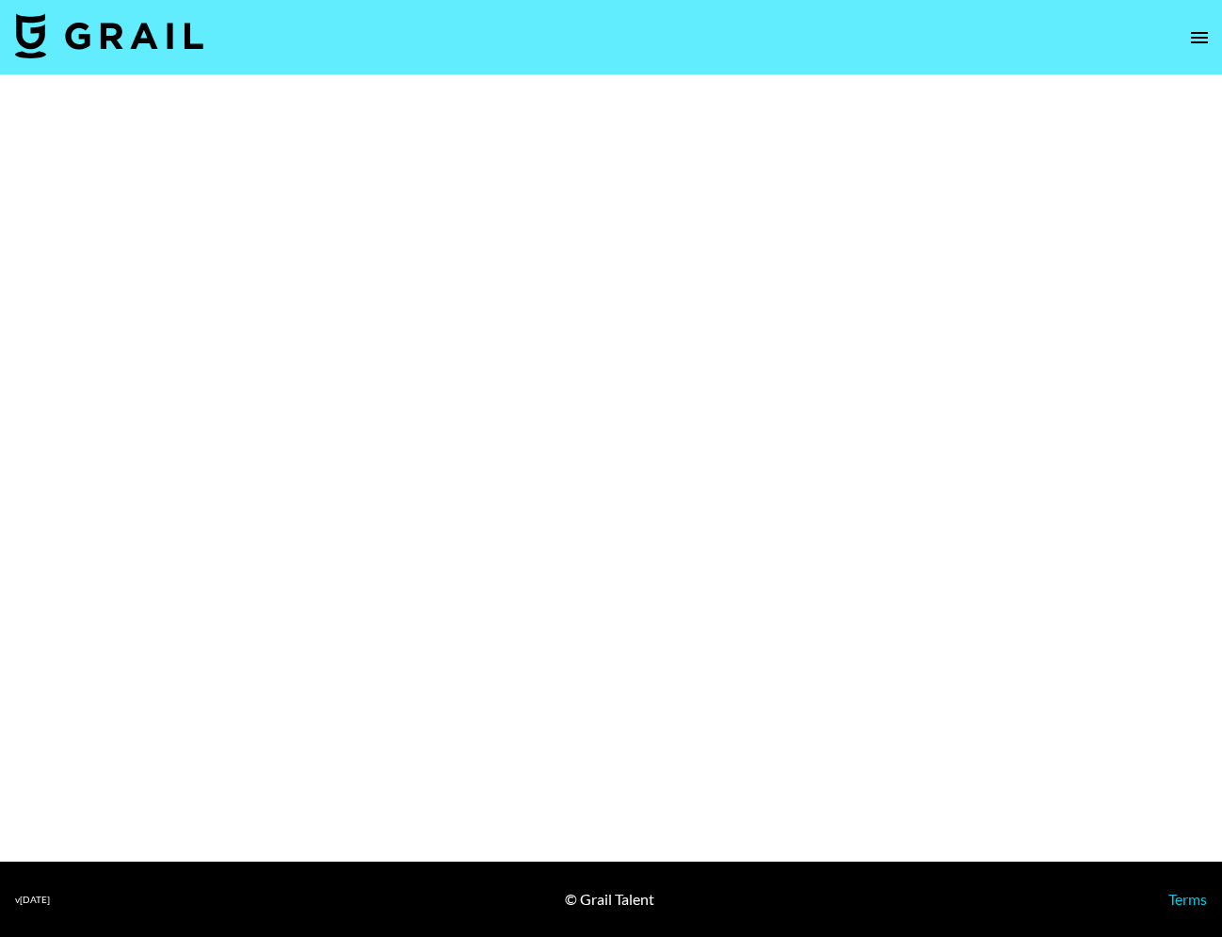
select select "Brand"
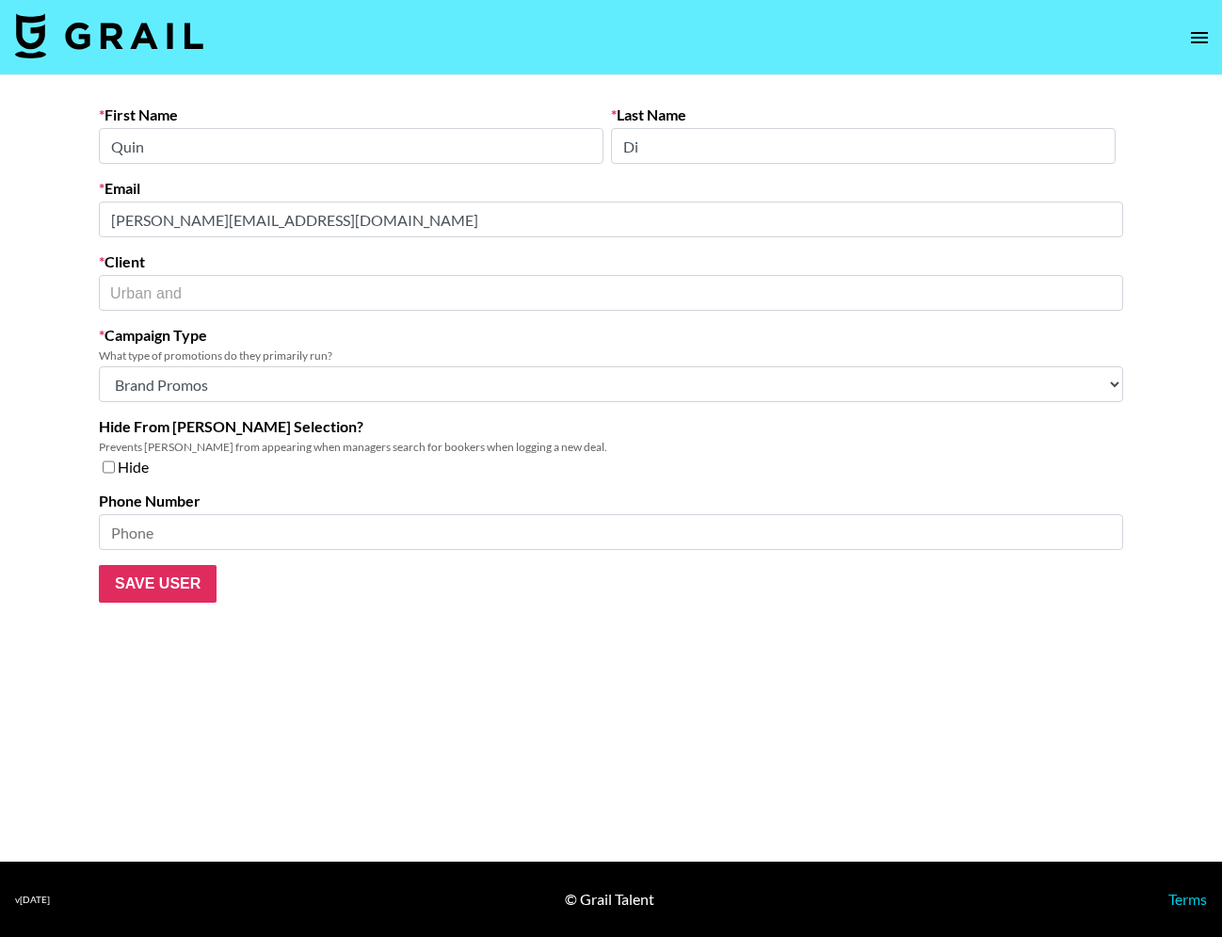
drag, startPoint x: 175, startPoint y: 98, endPoint x: 50, endPoint y: 13, distance: 151.2
click at [146, 77] on main "First Name Quin Last Name Di Email quinn.qi@anymindgroup.com Client Urban and ​…" at bounding box center [611, 468] width 1222 height 786
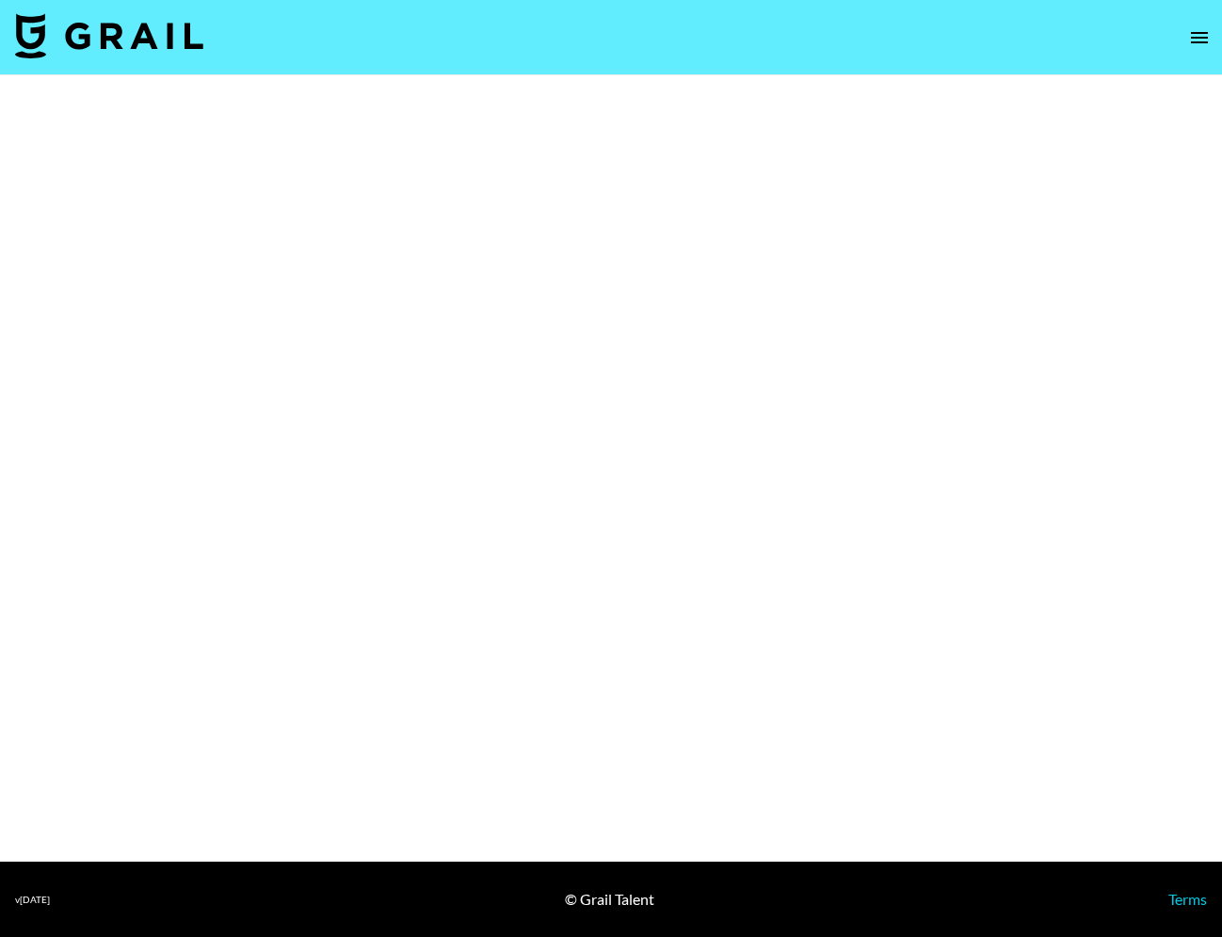
select select "Brand"
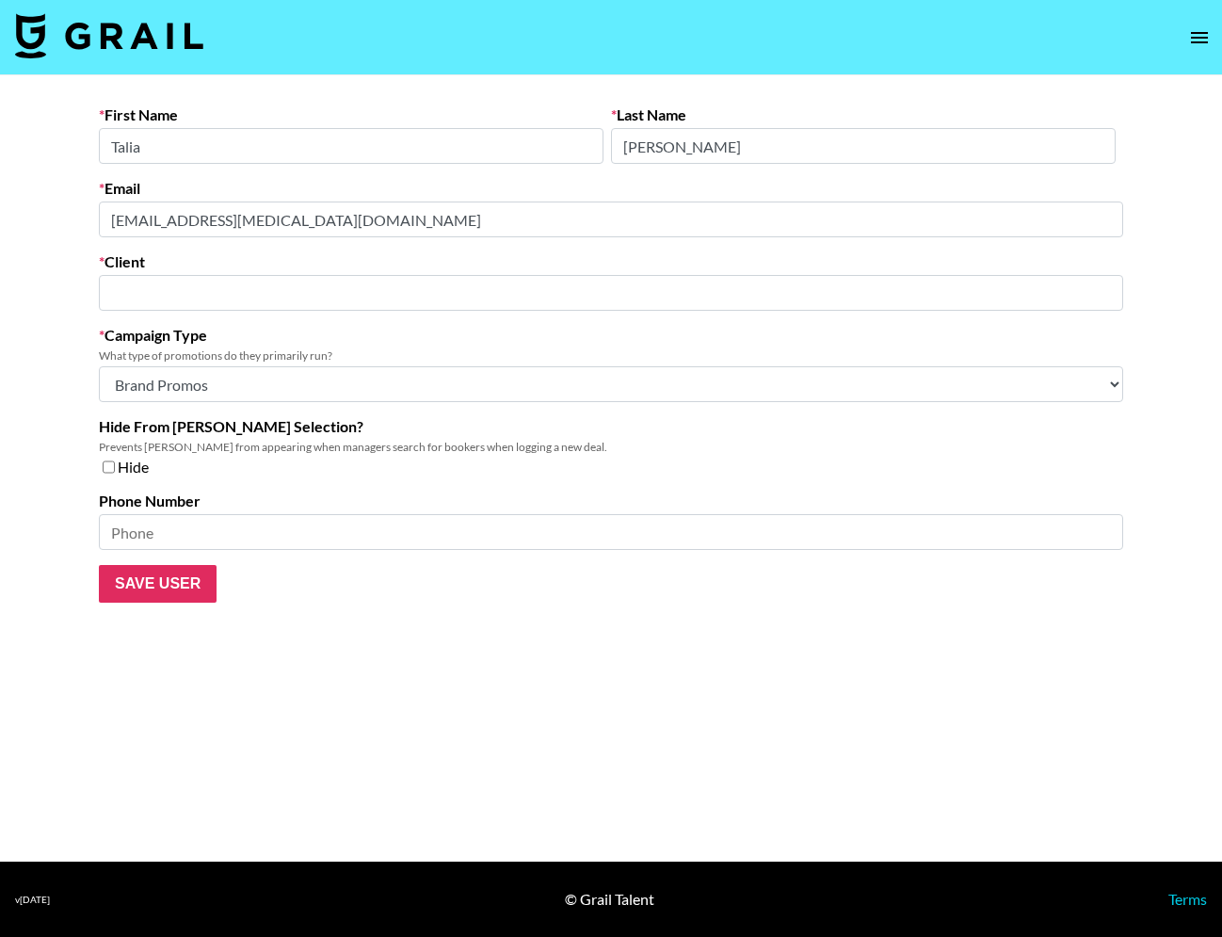
type input "[MEDICAL_DATA] [GEOGRAPHIC_DATA]"
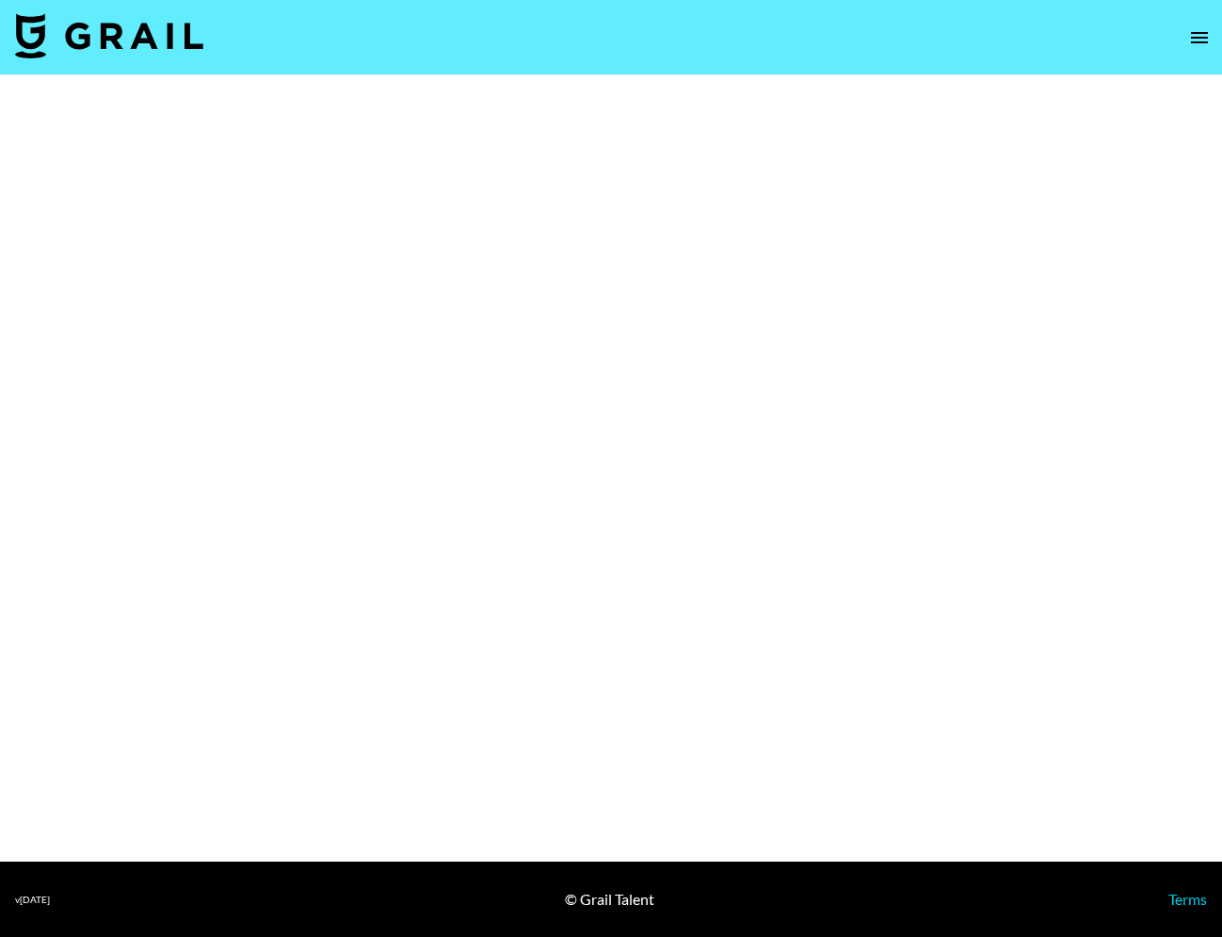
select select "Brand"
